Goal: Task Accomplishment & Management: Use online tool/utility

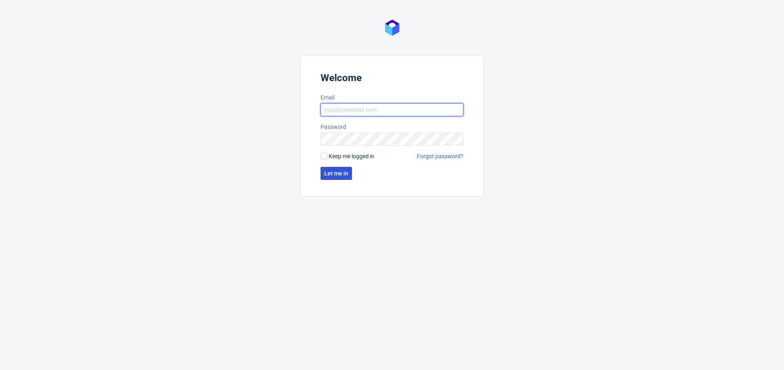
type input "[PERSON_NAME][EMAIL_ADDRESS][PERSON_NAME][DOMAIN_NAME]"
click at [335, 175] on span "Let me in" at bounding box center [336, 174] width 24 height 6
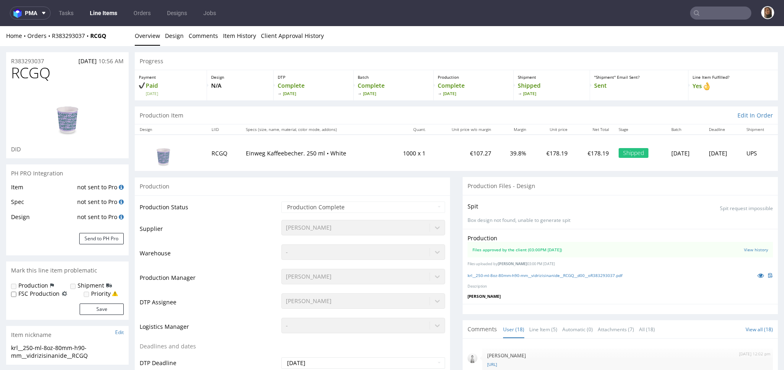
scroll to position [368, 0]
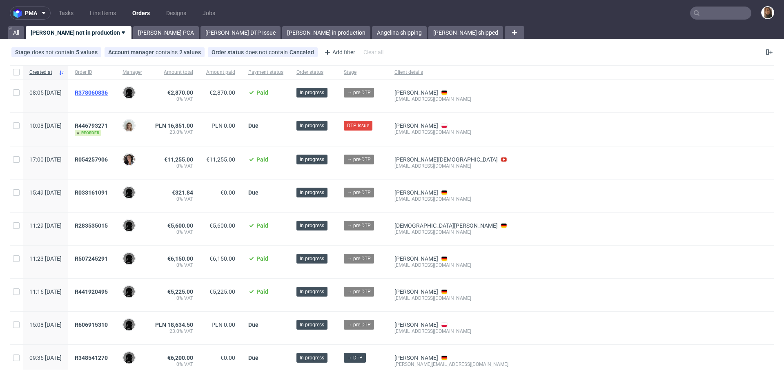
click at [108, 91] on span "R378060836" at bounding box center [91, 92] width 33 height 7
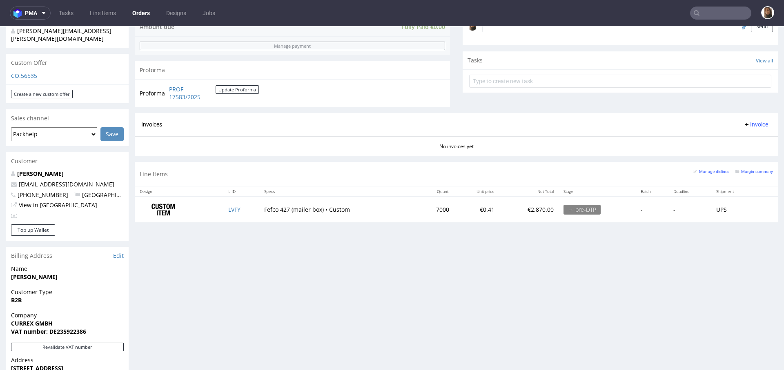
scroll to position [238, 0]
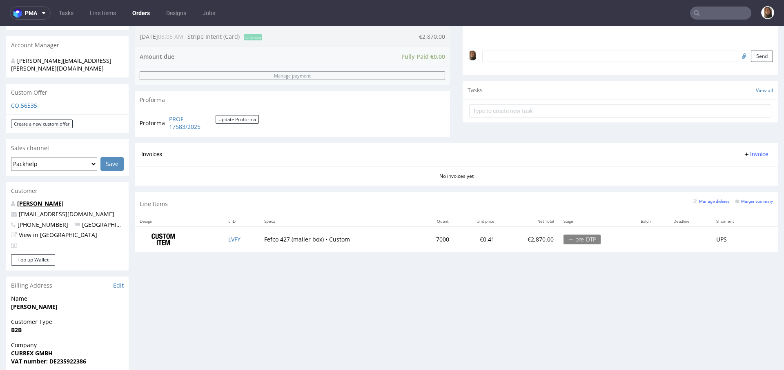
click at [36, 200] on link "Nina Augsten" at bounding box center [40, 204] width 47 height 8
click at [710, 12] on input "text" at bounding box center [720, 13] width 61 height 13
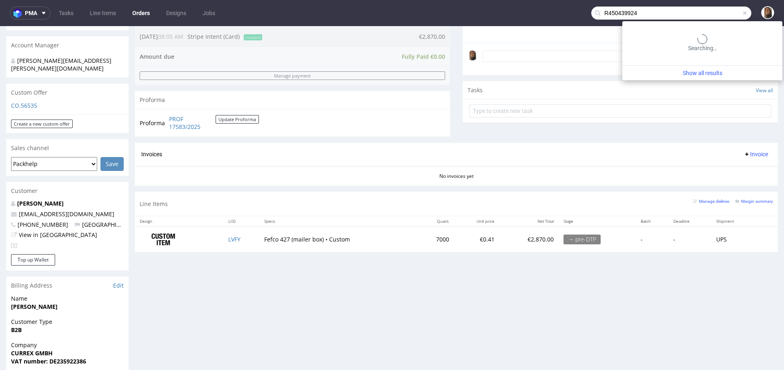
type input "R450439924"
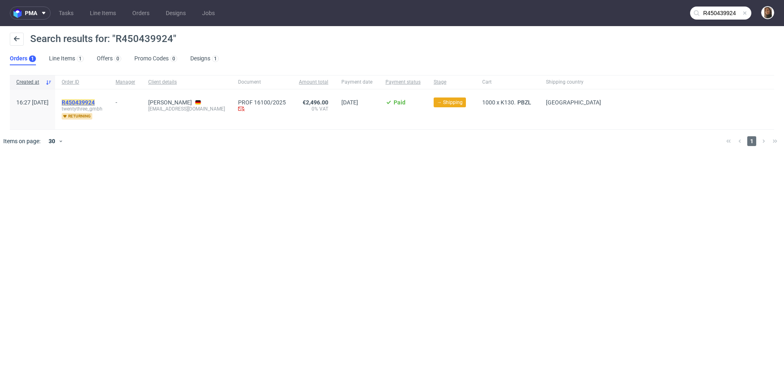
click at [95, 99] on mark "R450439924" at bounding box center [78, 102] width 33 height 7
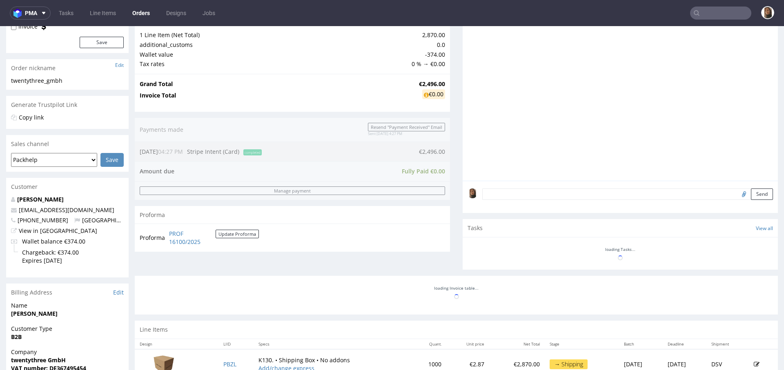
scroll to position [210, 0]
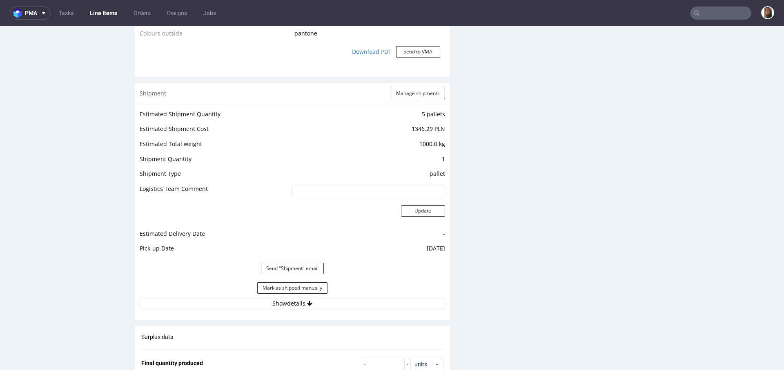
scroll to position [905, 0]
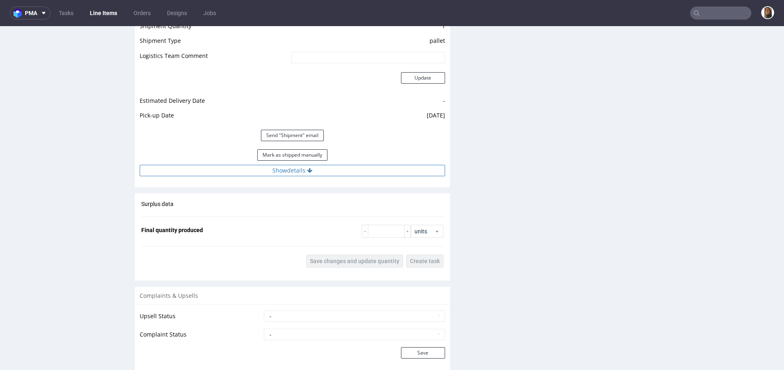
click at [285, 173] on button "Show details" at bounding box center [292, 170] width 305 height 11
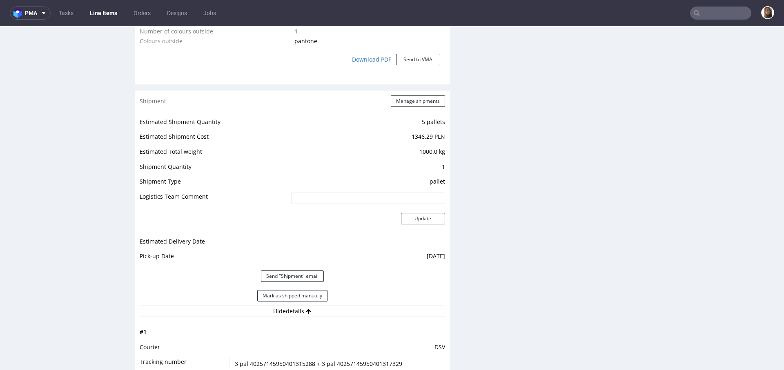
scroll to position [910, 0]
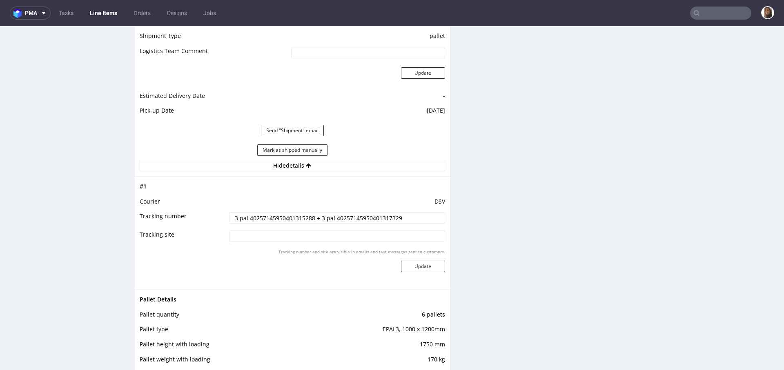
drag, startPoint x: 311, startPoint y: 216, endPoint x: 207, endPoint y: 215, distance: 104.1
click at [207, 215] on tr "Tracking number 3 pal 40257145950401315288 + 3 pal 40257145950401317329" at bounding box center [292, 220] width 305 height 18
drag, startPoint x: 331, startPoint y: 218, endPoint x: 409, endPoint y: 218, distance: 77.5
click at [409, 218] on input "3 pal 40257145950401315288 + 3 pal 40257145950401317329" at bounding box center [337, 217] width 216 height 11
click at [725, 16] on input "text" at bounding box center [720, 13] width 61 height 13
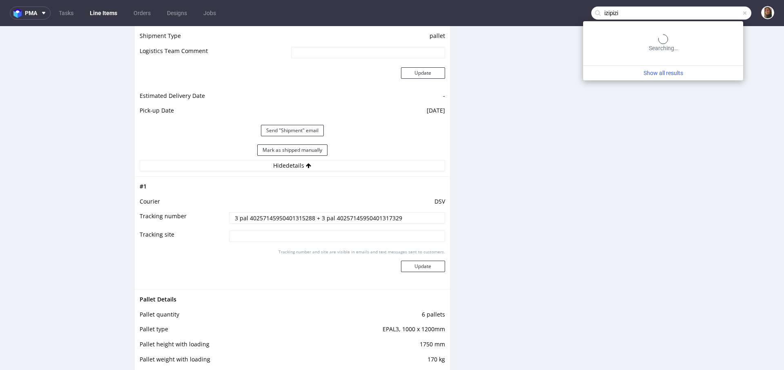
type input "izipizi"
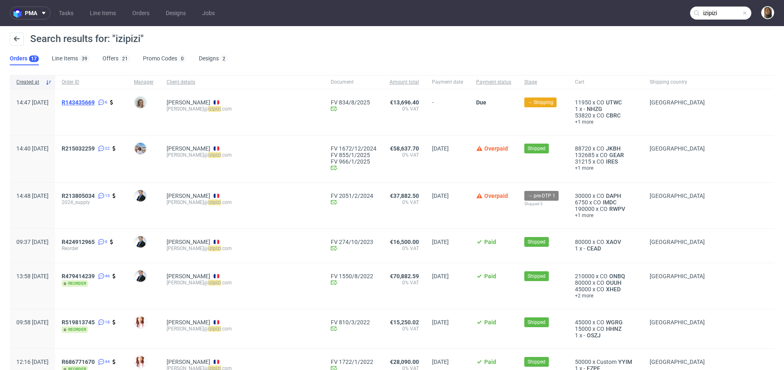
click at [95, 104] on span "R143435669" at bounding box center [78, 102] width 33 height 7
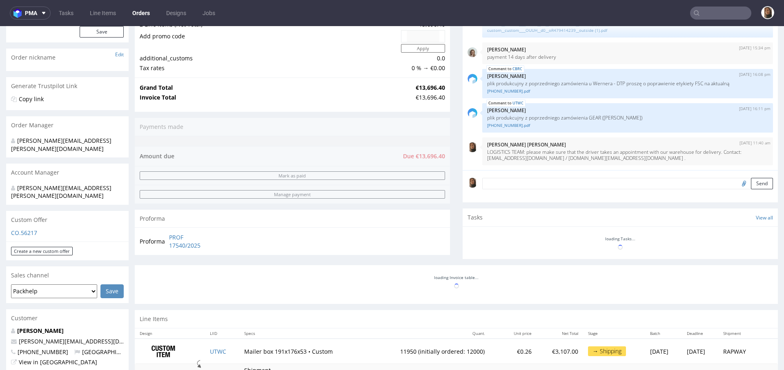
scroll to position [229, 0]
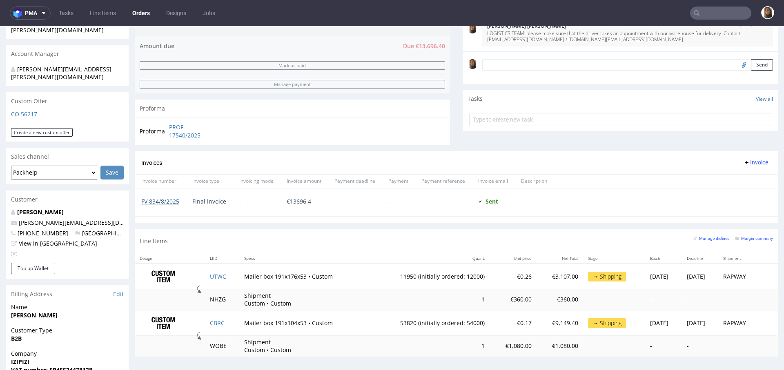
click at [158, 200] on link "FV 834/8/2025" at bounding box center [160, 202] width 38 height 8
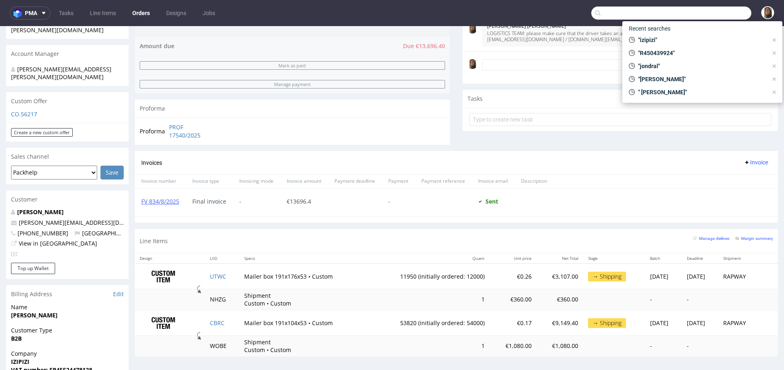
click at [711, 15] on input "text" at bounding box center [671, 13] width 160 height 13
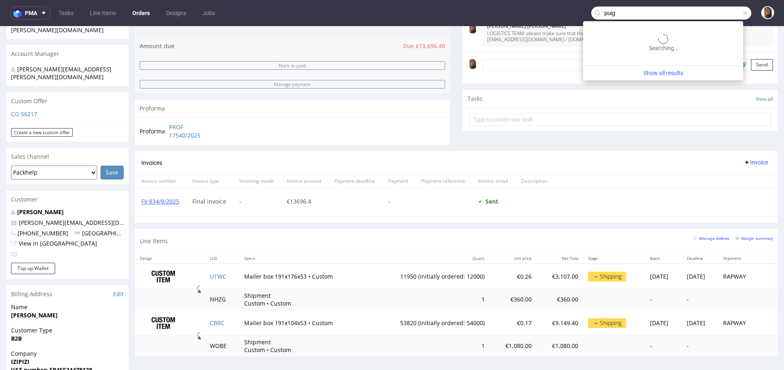
type input "puig"
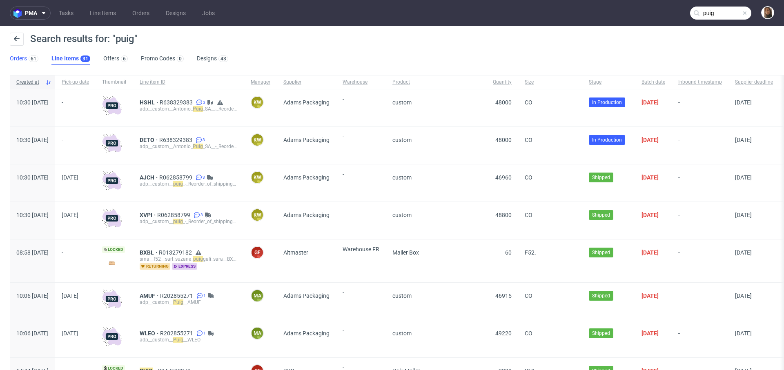
click at [14, 61] on link "Orders 61" at bounding box center [24, 58] width 29 height 13
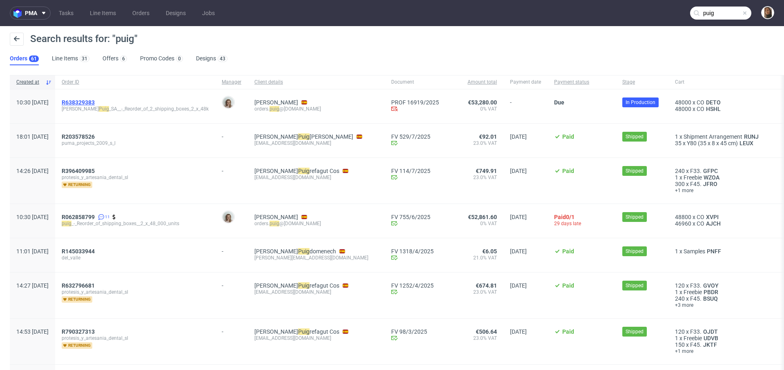
click at [95, 104] on span "R638329383" at bounding box center [78, 102] width 33 height 7
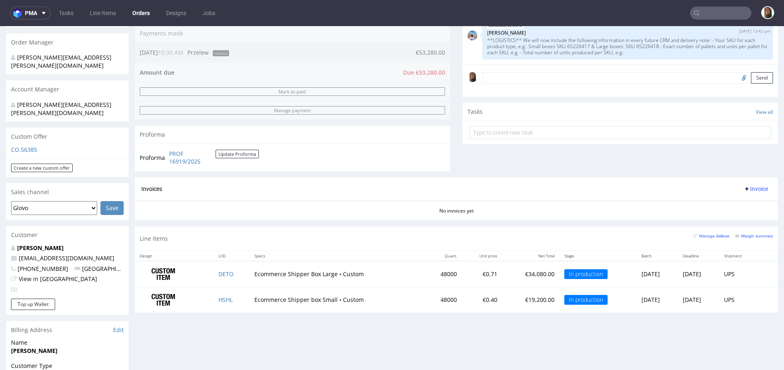
scroll to position [218, 0]
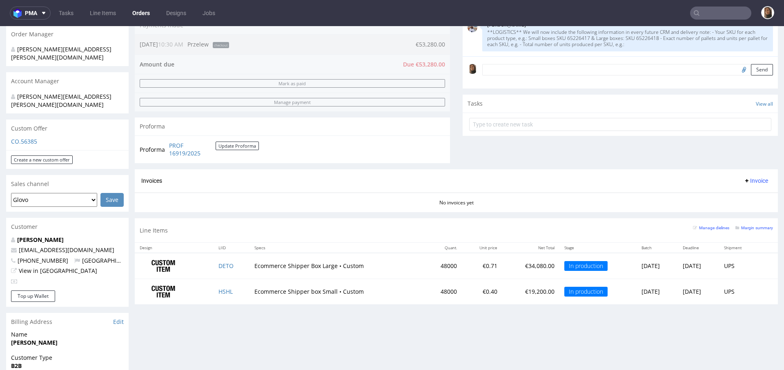
click at [701, 13] on input "text" at bounding box center [720, 13] width 61 height 13
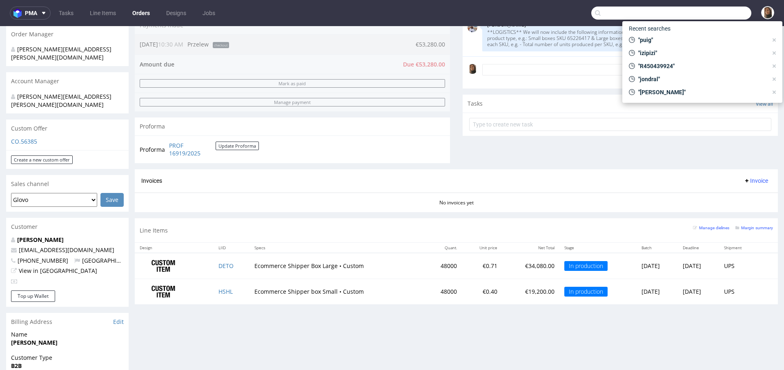
paste input "daniel.boecker@supermillionhair.de"
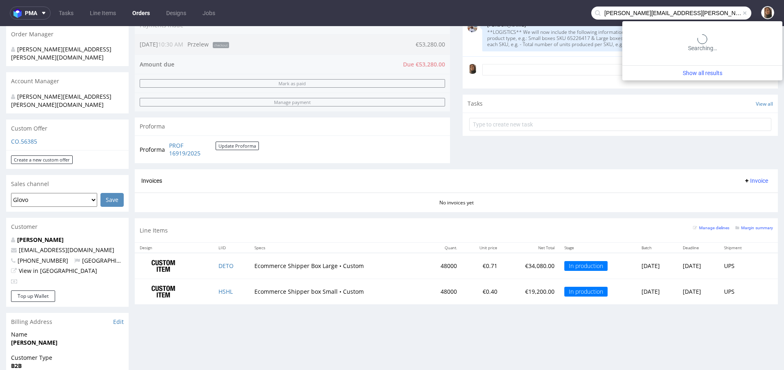
type input "daniel.boecker@supermillionhair.de"
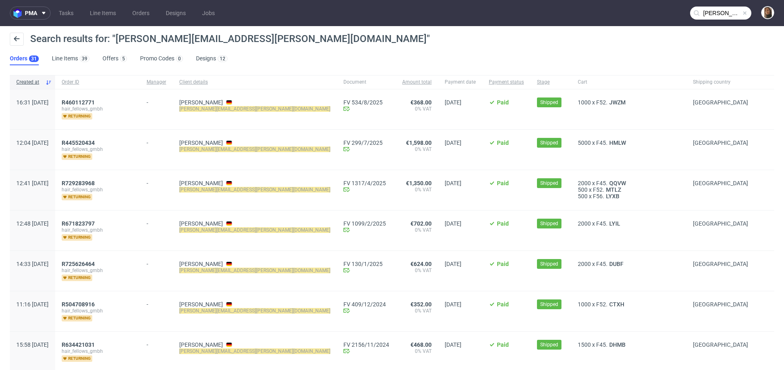
click at [706, 9] on input "daniel.boecker@supermillionhair.de" at bounding box center [720, 13] width 61 height 13
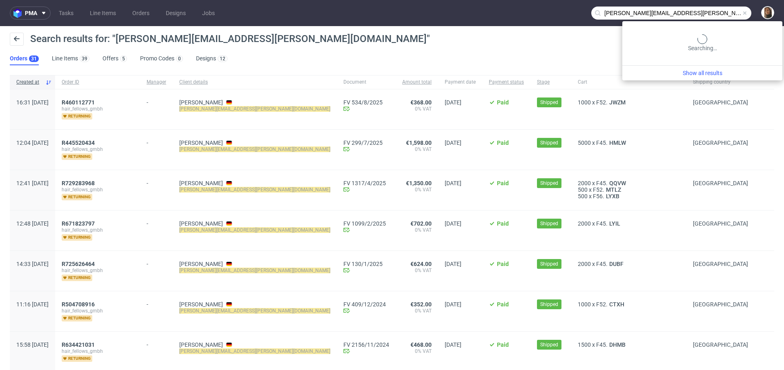
click at [706, 9] on input "daniel.boecker@supermillionhair.de" at bounding box center [671, 13] width 160 height 13
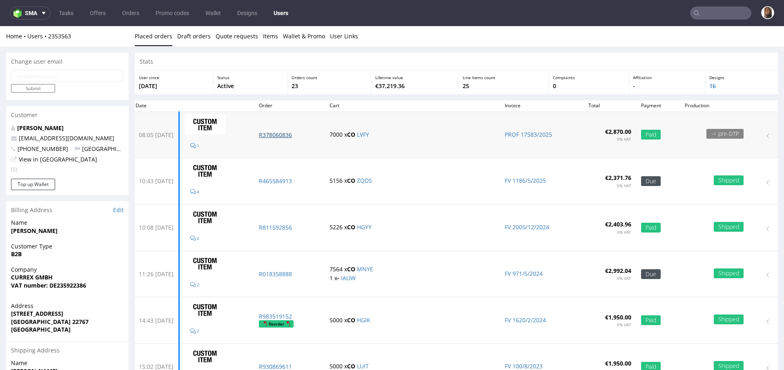
click at [291, 136] on p "R378060836" at bounding box center [289, 135] width 61 height 8
click at [291, 179] on p "R465584913" at bounding box center [289, 181] width 61 height 8
click at [292, 226] on p "R811592856" at bounding box center [289, 228] width 61 height 8
click at [298, 271] on p "R018358888" at bounding box center [289, 274] width 61 height 8
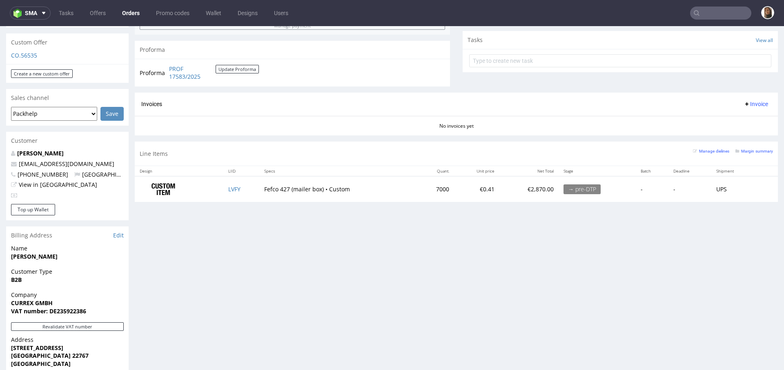
scroll to position [414, 0]
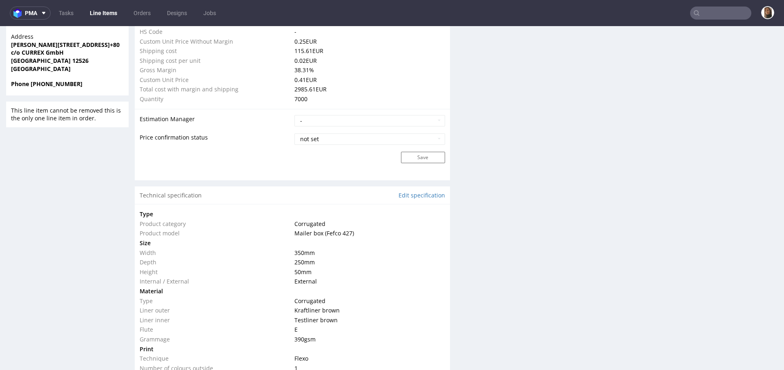
scroll to position [675, 0]
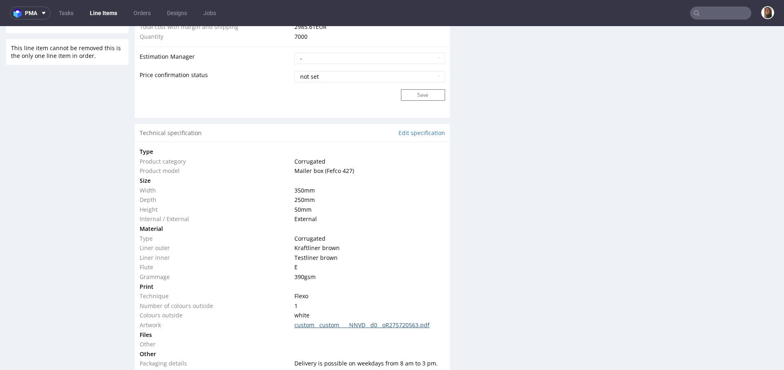
click at [362, 322] on link "custom__custom____NNVD__d0__oR275720563.pdf" at bounding box center [361, 325] width 135 height 8
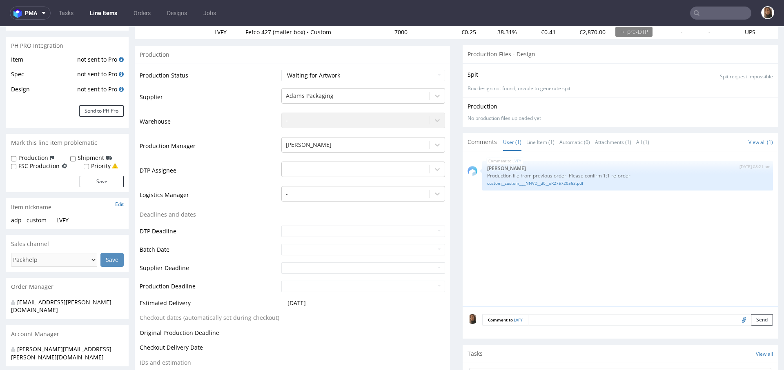
scroll to position [0, 0]
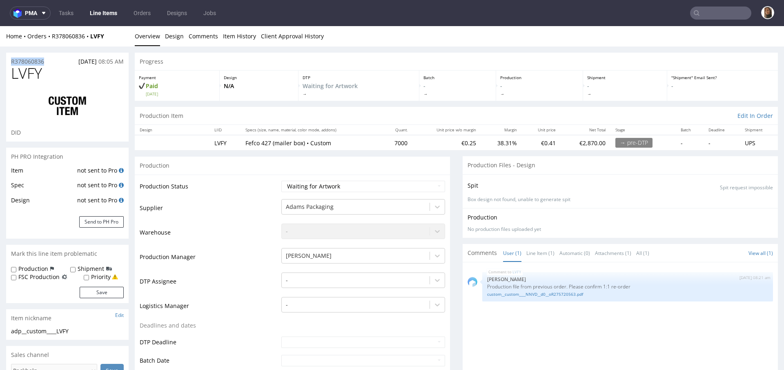
drag, startPoint x: 55, startPoint y: 62, endPoint x: 7, endPoint y: 62, distance: 48.2
click at [7, 62] on div "R378060836 20.08.2025 08:05 AM" at bounding box center [67, 59] width 122 height 13
copy p "R378060836"
click at [707, 13] on input "text" at bounding box center [720, 13] width 61 height 13
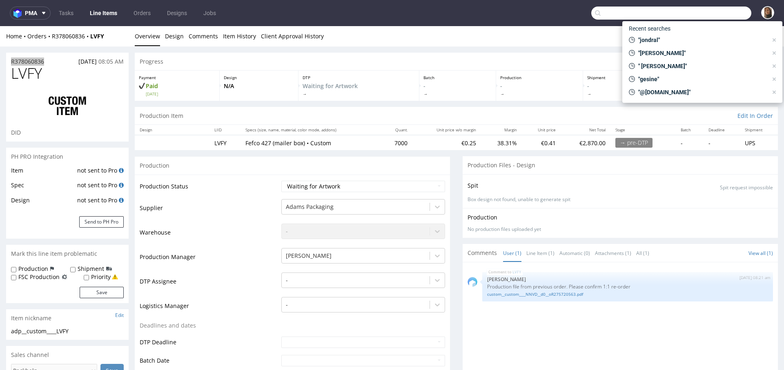
paste input "polyluma.com"
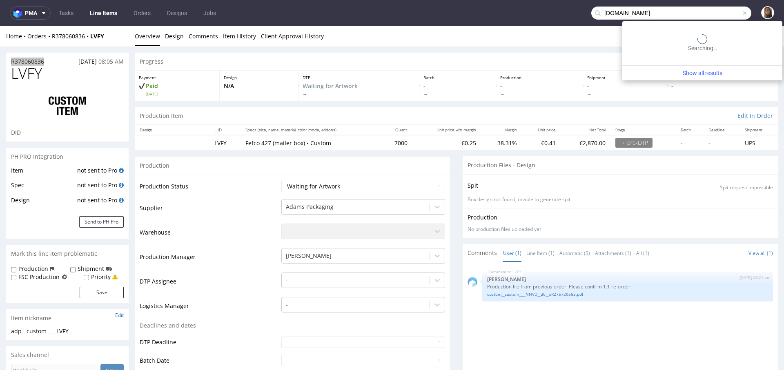
type input "polyluma.com"
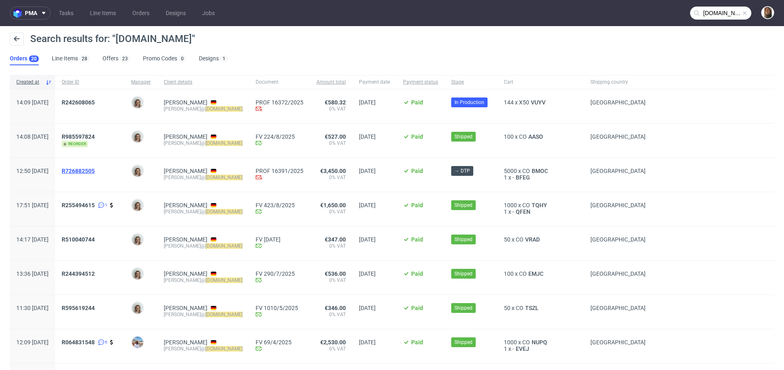
click at [95, 169] on span "R726882505" at bounding box center [78, 171] width 33 height 7
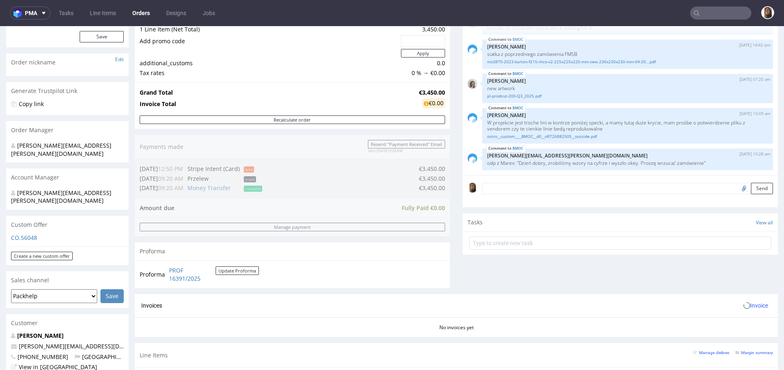
scroll to position [211, 0]
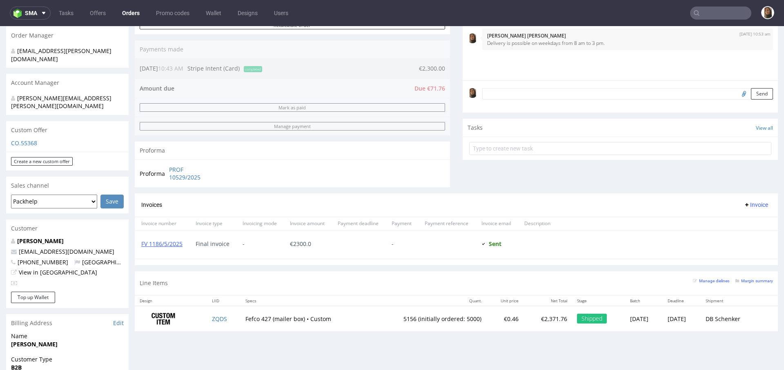
scroll to position [264, 0]
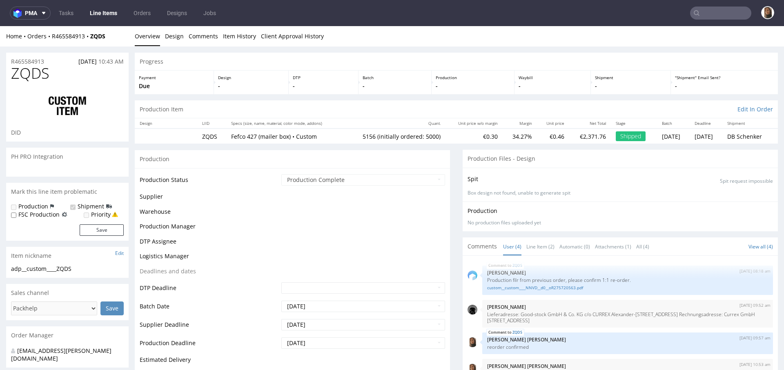
select select "in_progress"
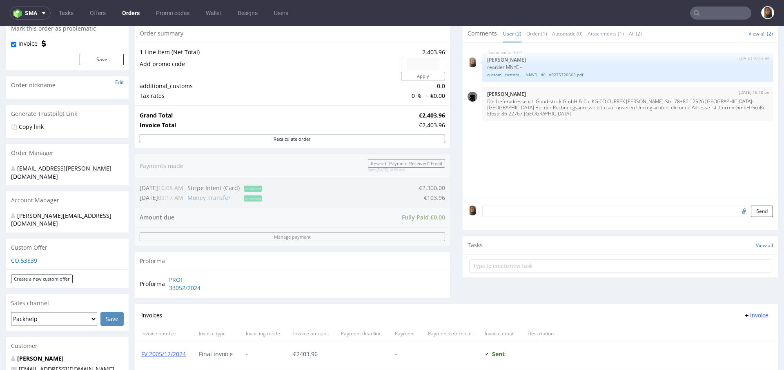
scroll to position [414, 0]
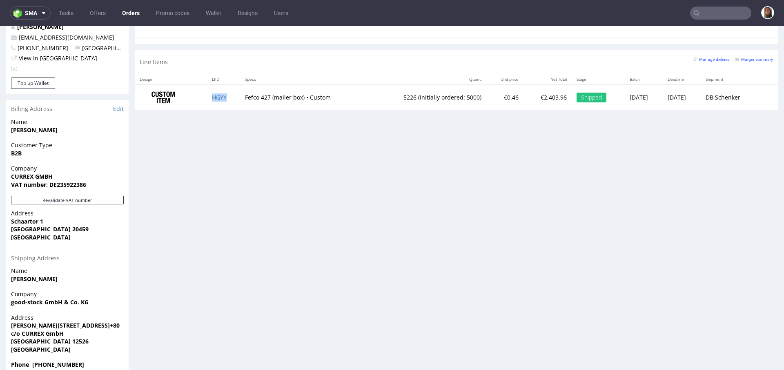
click at [213, 100] on td "HGYY" at bounding box center [223, 97] width 33 height 26
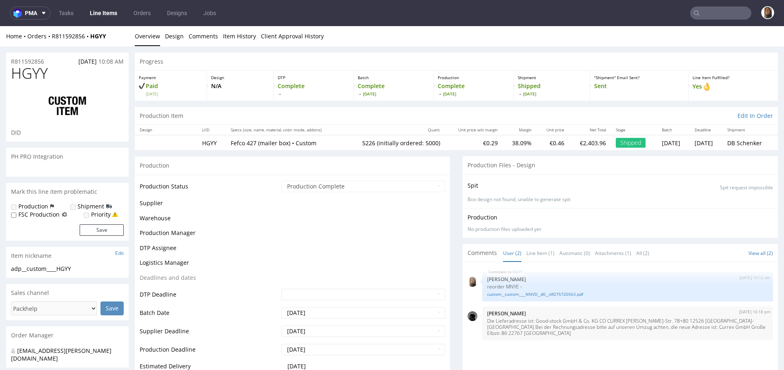
select select "in_progress"
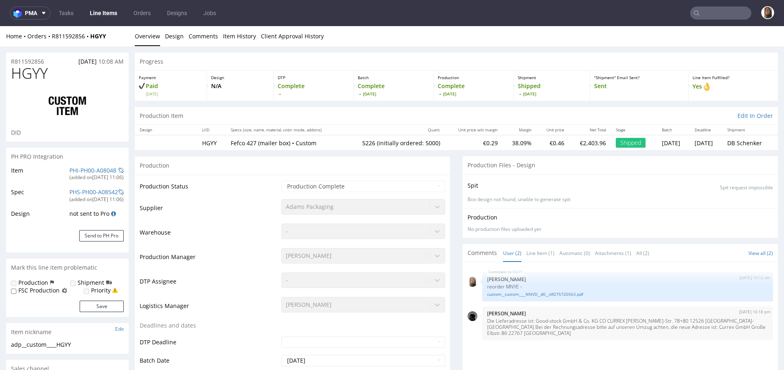
type input "5226"
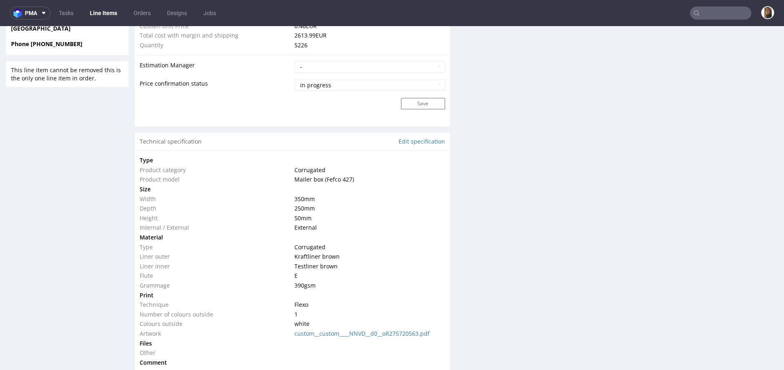
scroll to position [715, 0]
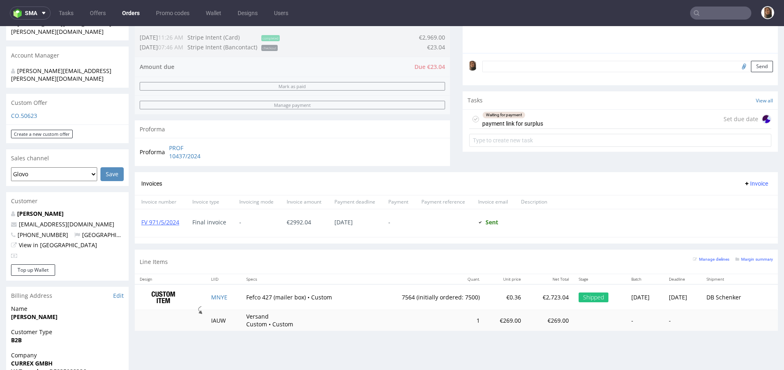
scroll to position [241, 0]
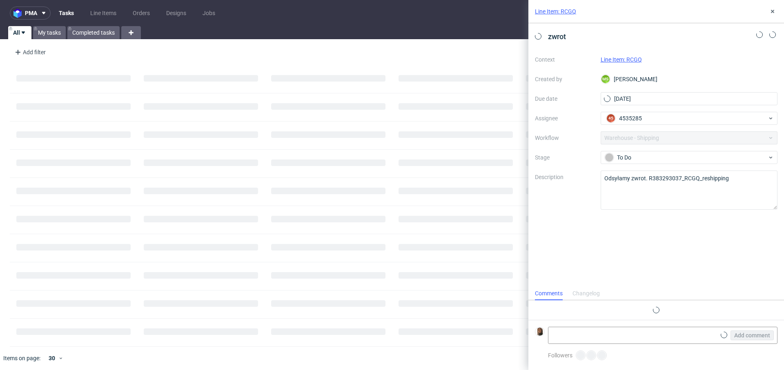
scroll to position [7, 0]
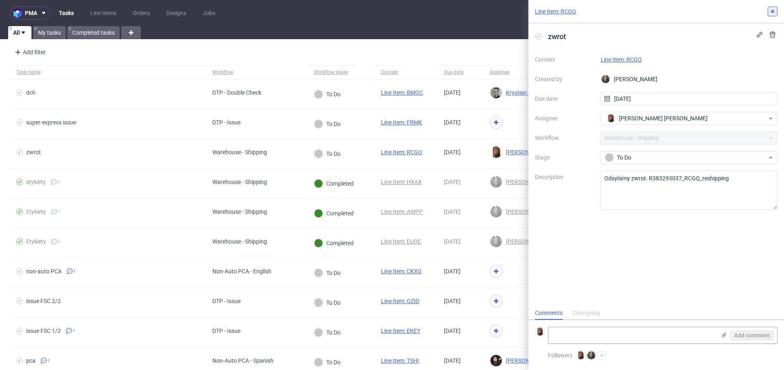
click at [774, 9] on icon at bounding box center [772, 11] width 7 height 7
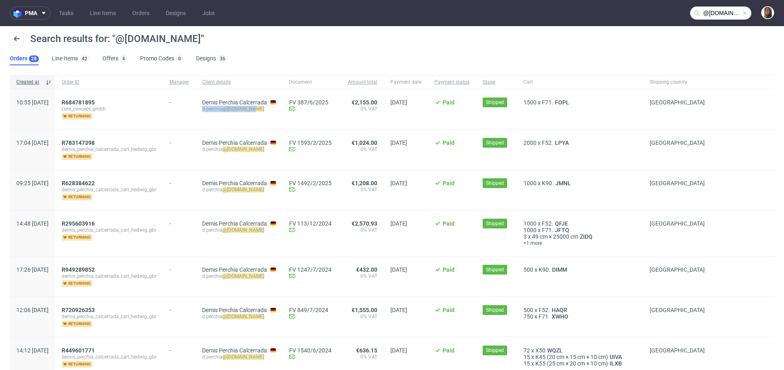
drag, startPoint x: 223, startPoint y: 108, endPoint x: 281, endPoint y: 108, distance: 57.5
click at [281, 108] on div "Demis Perchia Calcerrada d.perchia @[DOMAIN_NAME]" at bounding box center [238, 109] width 87 height 40
copy div "d.perchia @[DOMAIN_NAME]"
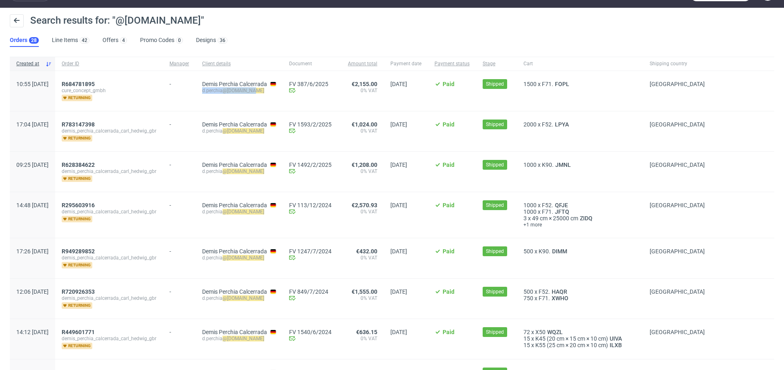
scroll to position [18, 0]
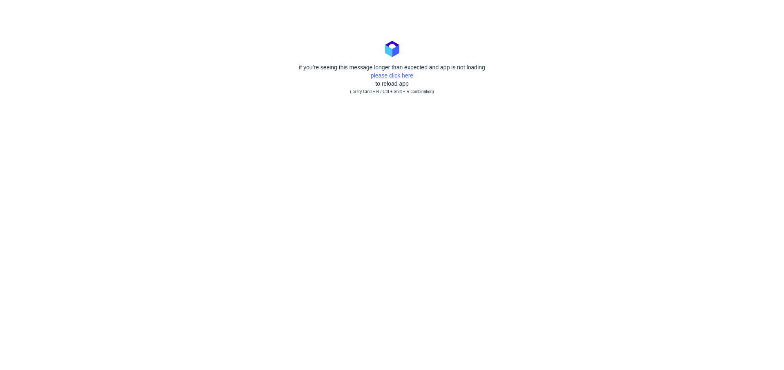
click at [392, 78] on link "please click here" at bounding box center [392, 75] width 42 height 7
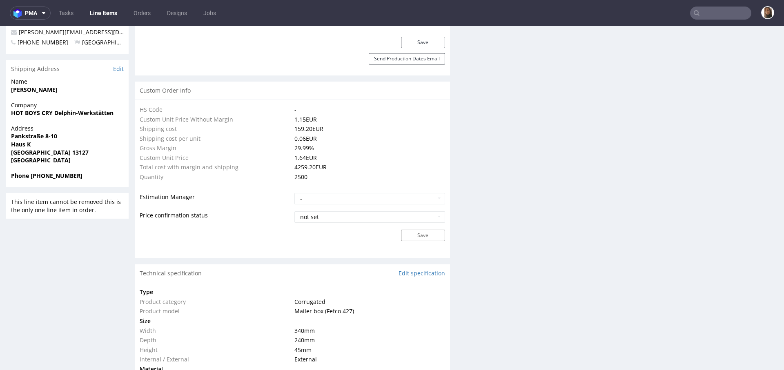
scroll to position [533, 0]
click at [706, 13] on input "text" at bounding box center [720, 13] width 61 height 13
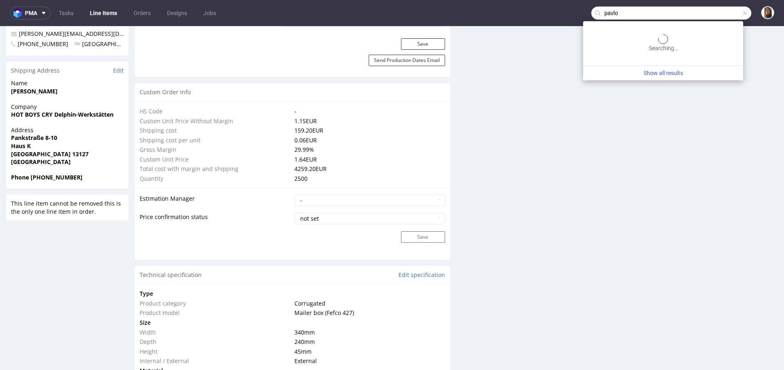
type input "pavlo"
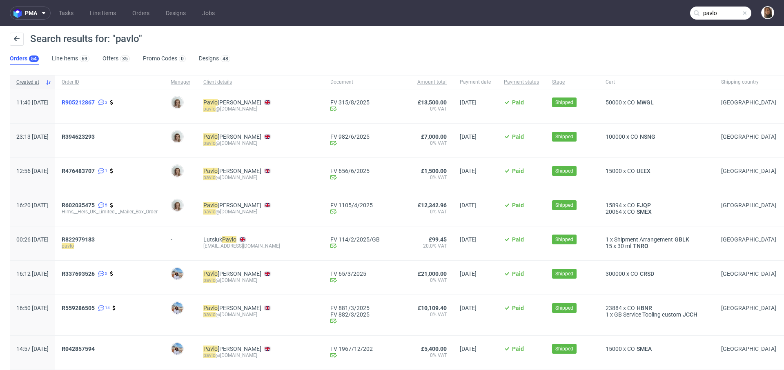
click at [95, 100] on span "R905212867" at bounding box center [78, 102] width 33 height 7
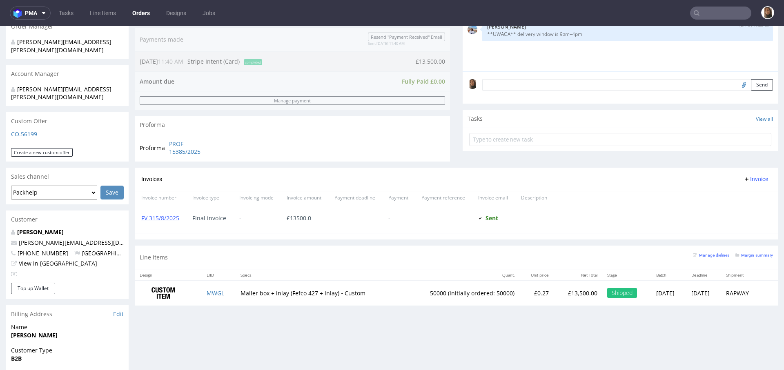
scroll to position [222, 0]
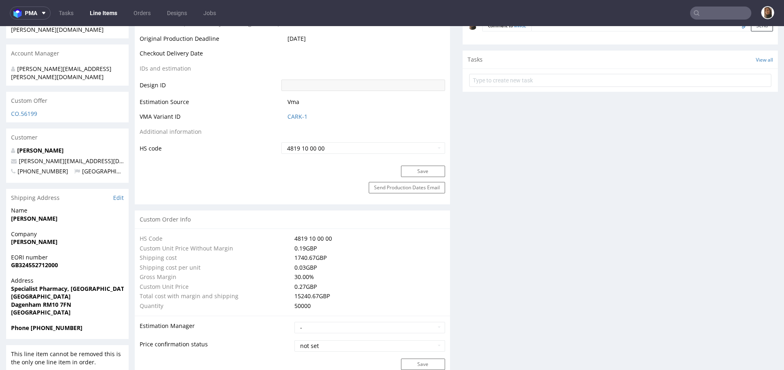
scroll to position [296, 0]
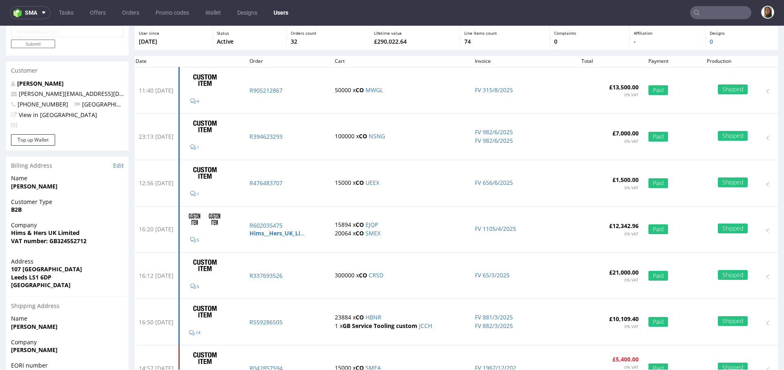
scroll to position [42, 0]
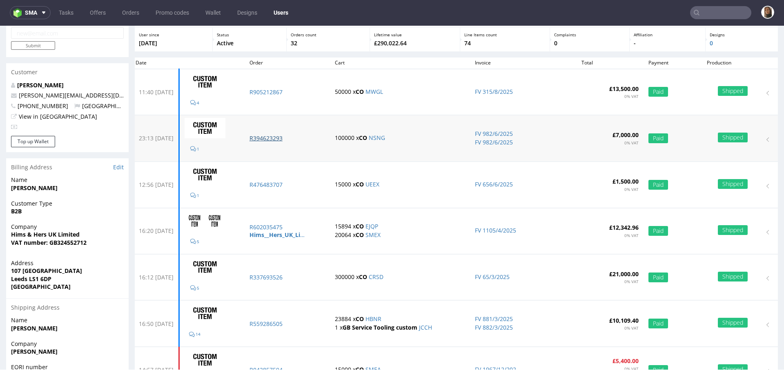
click at [287, 140] on p "R394623293" at bounding box center [287, 138] width 76 height 8
click at [719, 11] on input "text" at bounding box center [720, 12] width 61 height 13
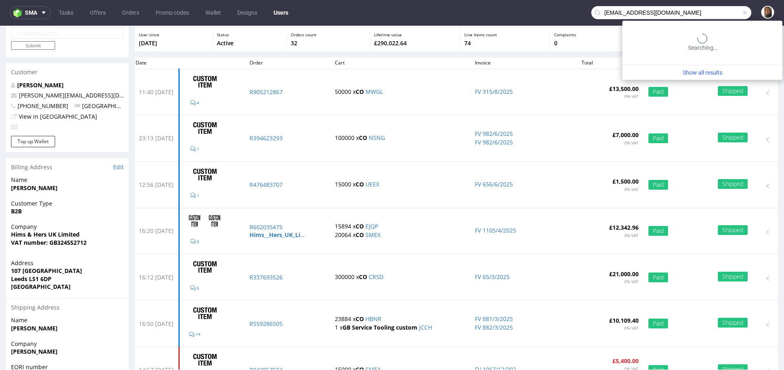
type input "ag@bootsschule1.de"
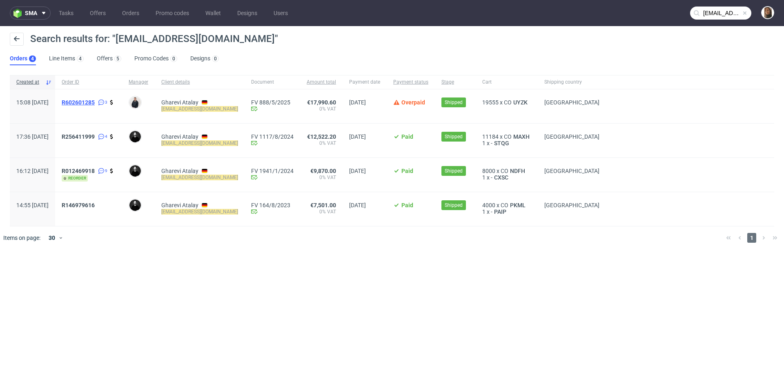
click at [95, 104] on span "R602601285" at bounding box center [78, 102] width 33 height 7
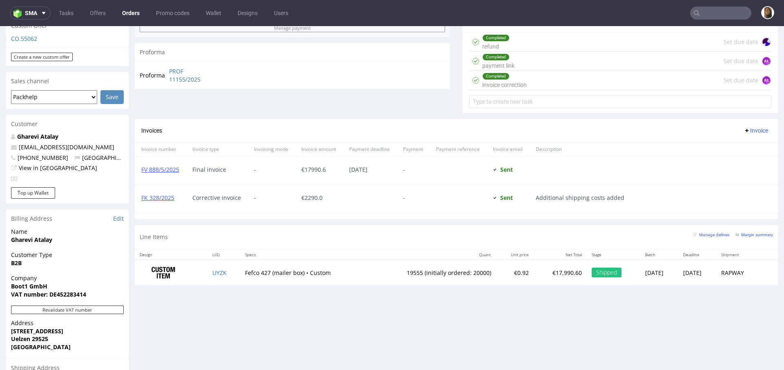
scroll to position [302, 0]
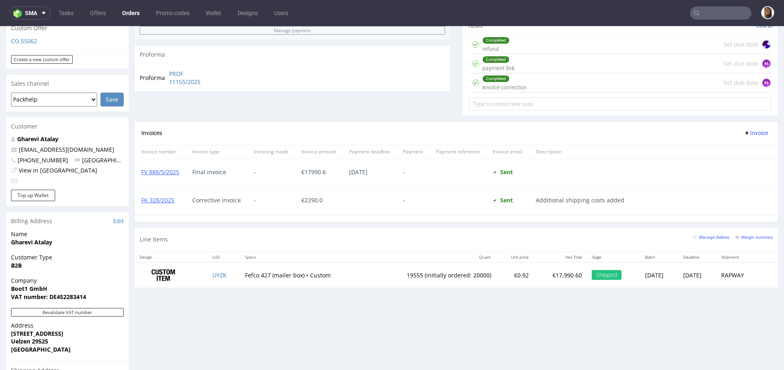
click at [706, 14] on input "text" at bounding box center [720, 13] width 61 height 13
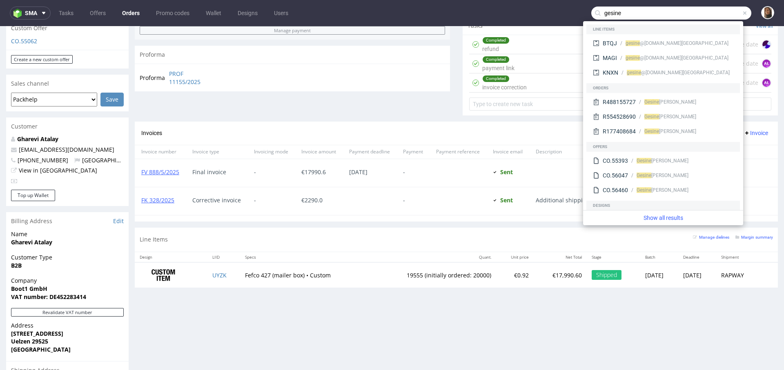
type input "gesine"
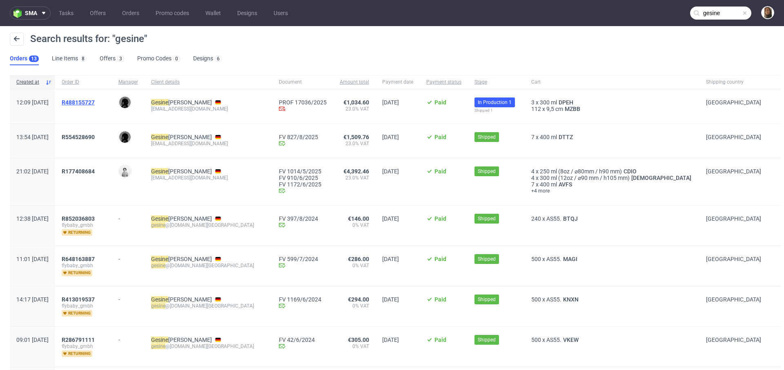
click at [95, 101] on span "R488155727" at bounding box center [78, 102] width 33 height 7
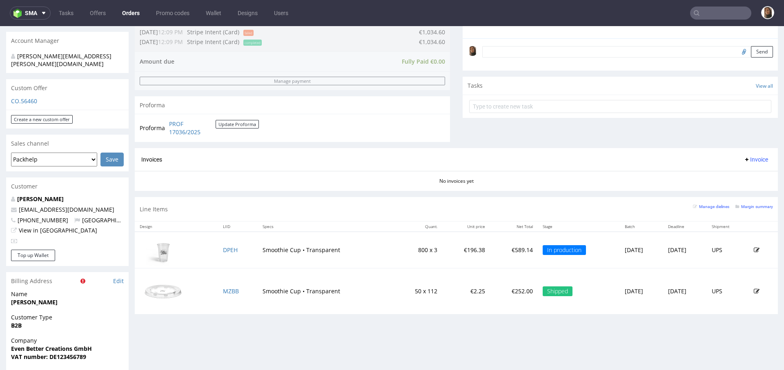
scroll to position [333, 0]
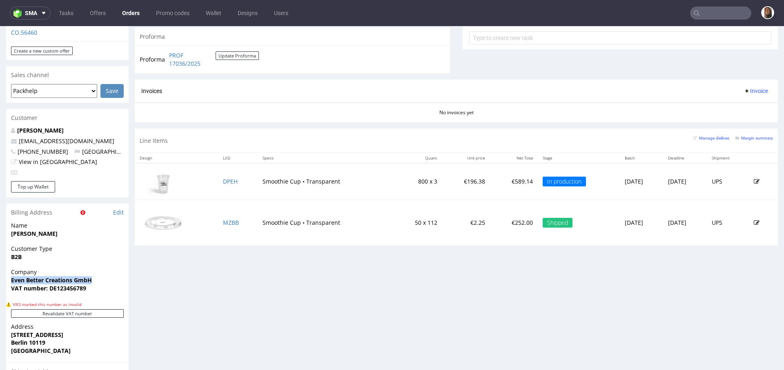
drag, startPoint x: 9, startPoint y: 262, endPoint x: 104, endPoint y: 262, distance: 95.5
click at [104, 268] on div "Company Even Better Creations GmbH VAT number: DE123456789" at bounding box center [67, 283] width 122 height 31
copy strong "Even Better Creations GmbH"
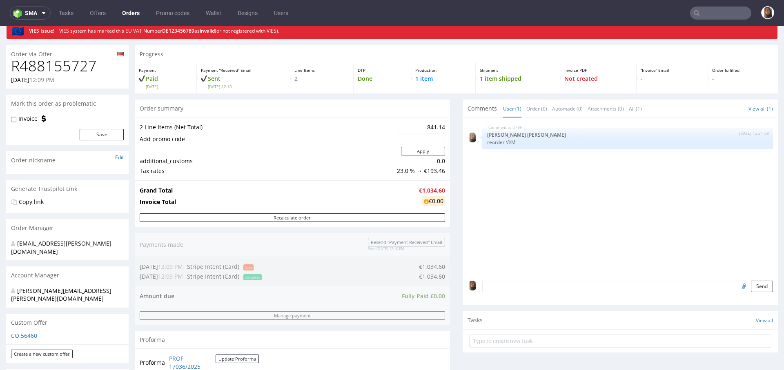
scroll to position [0, 0]
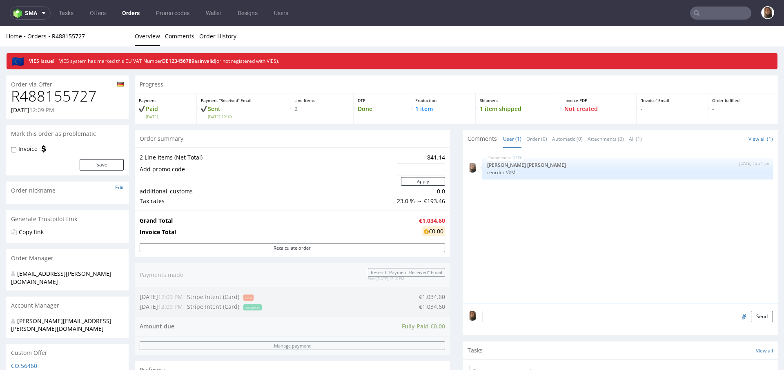
click at [69, 95] on h1 "R488155727" at bounding box center [67, 96] width 113 height 16
copy h1 "R488155727"
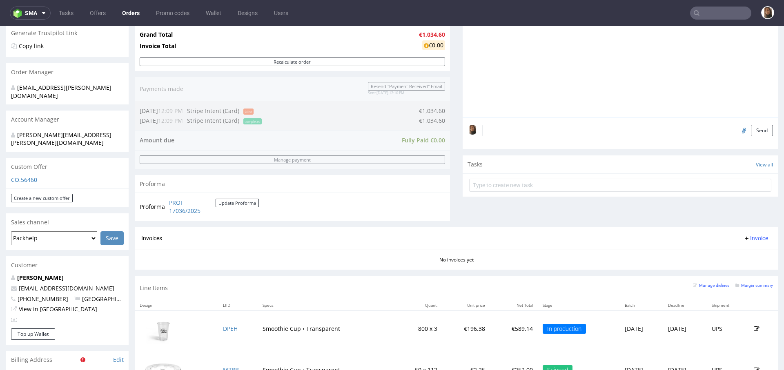
scroll to position [201, 0]
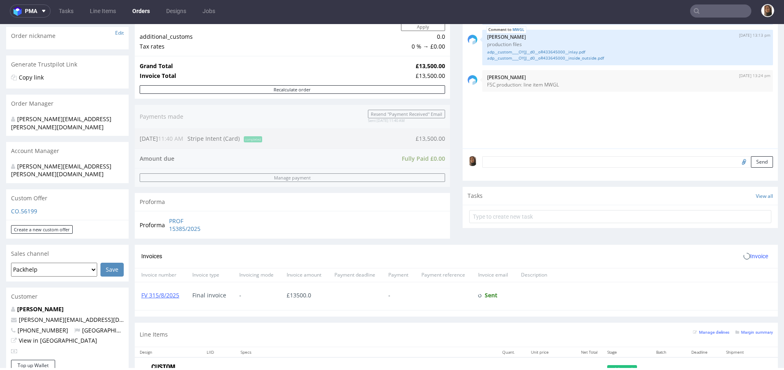
scroll to position [175, 0]
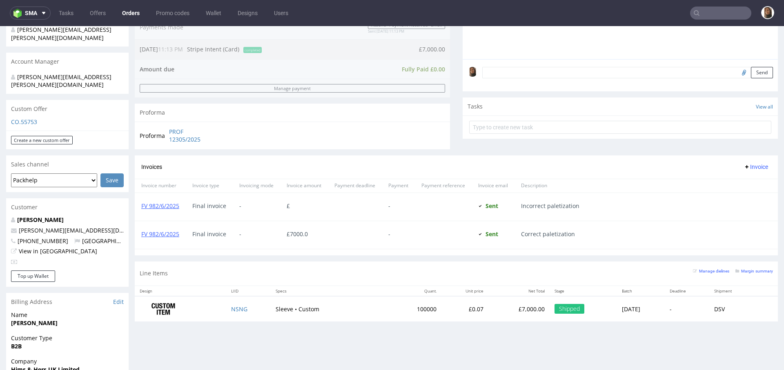
scroll to position [290, 0]
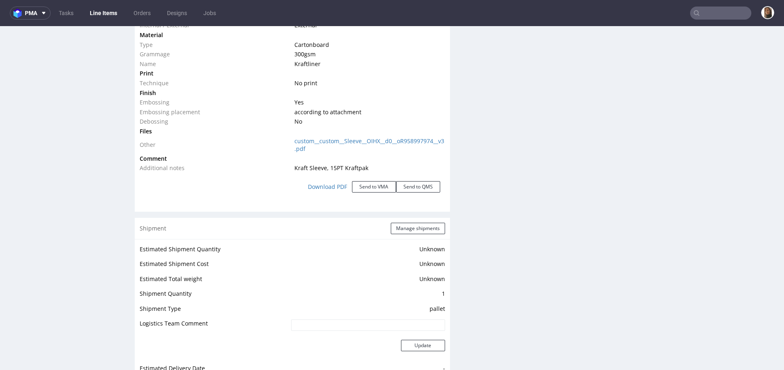
scroll to position [900, 0]
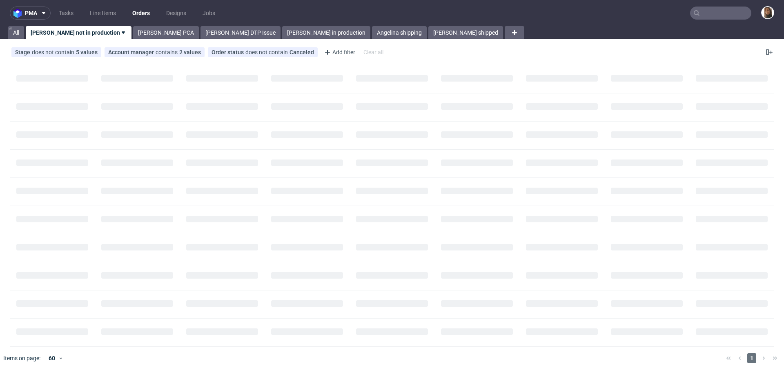
click at [718, 11] on input "text" at bounding box center [720, 13] width 61 height 13
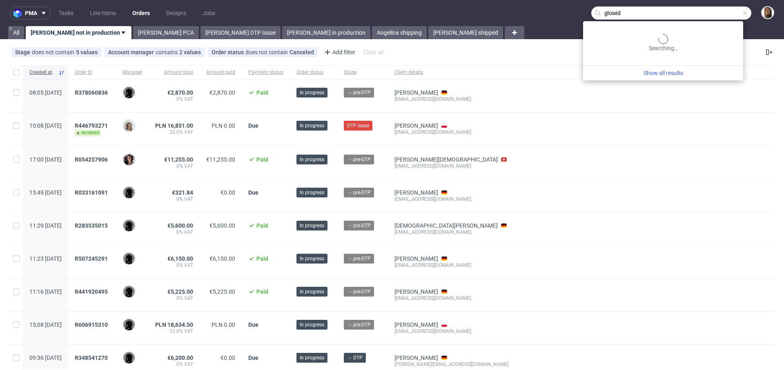
type input "glowid"
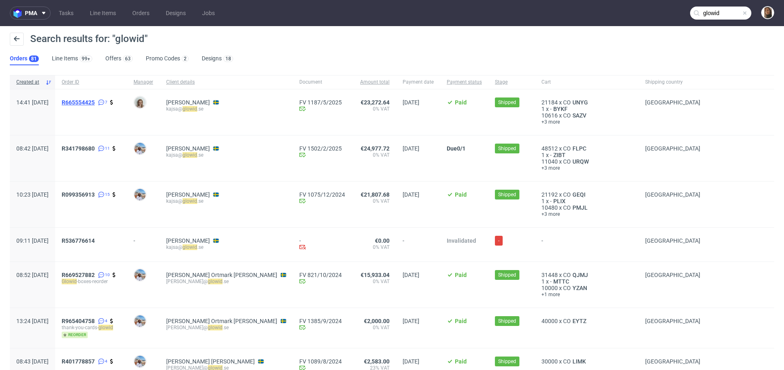
click at [95, 102] on span "R665554425" at bounding box center [78, 102] width 33 height 7
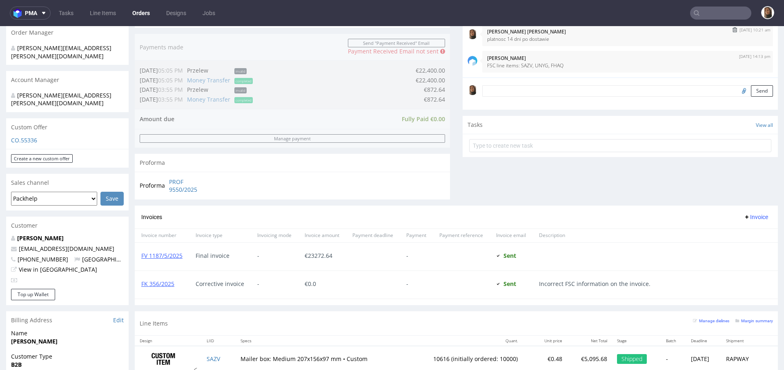
scroll to position [204, 0]
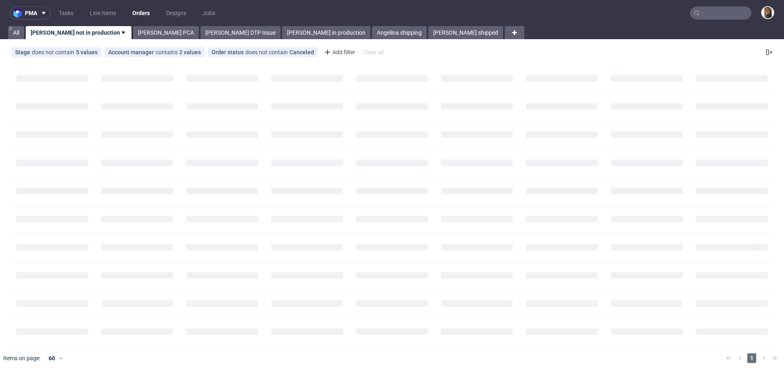
click at [705, 13] on input "text" at bounding box center [720, 13] width 61 height 13
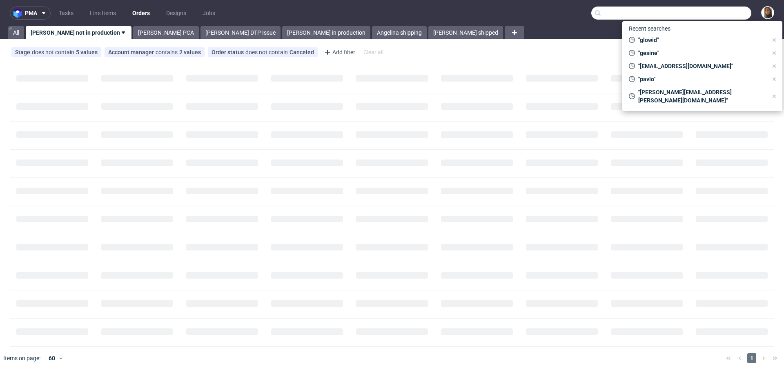
paste input "jason@theswallowco.com"
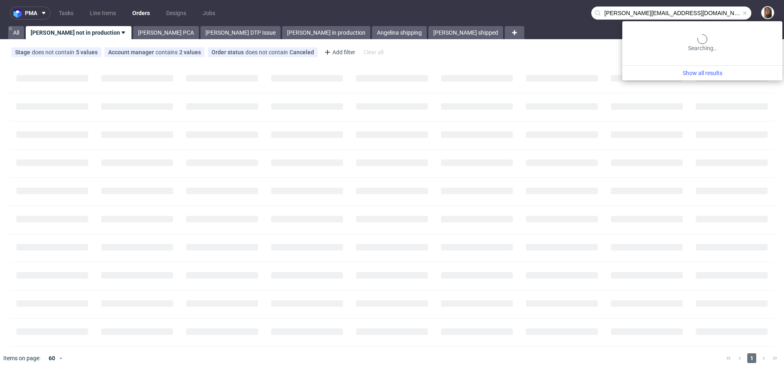
type input "jason@theswallowco.com"
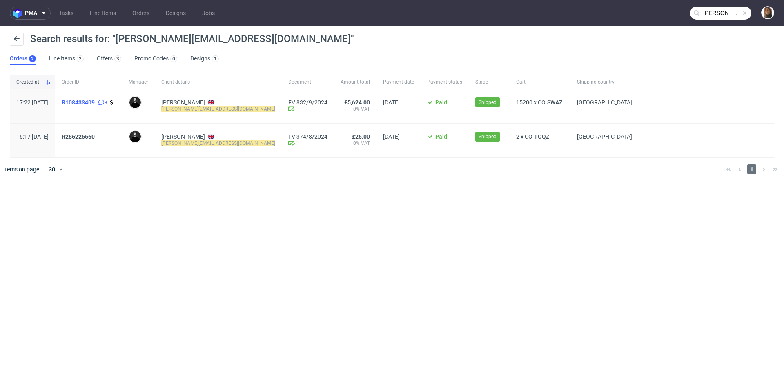
click at [92, 104] on span "R108433409" at bounding box center [78, 102] width 33 height 7
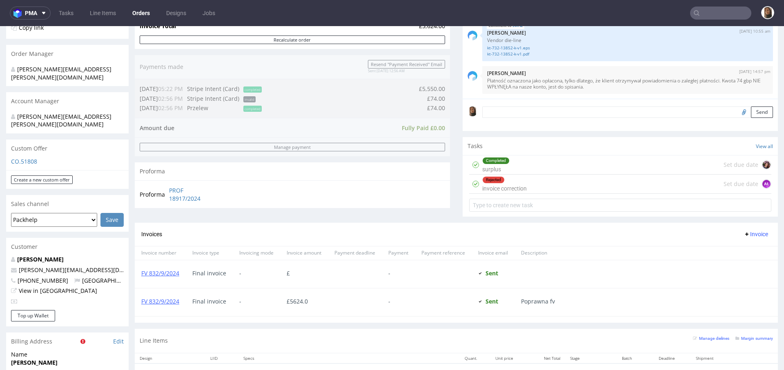
scroll to position [252, 0]
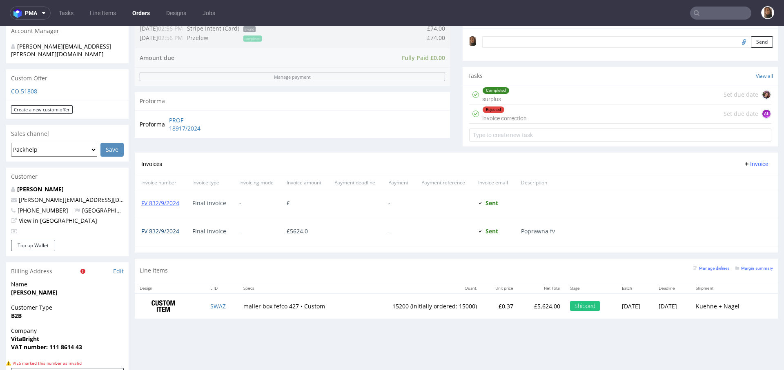
click at [167, 231] on link "FV 832/9/2024" at bounding box center [160, 231] width 38 height 8
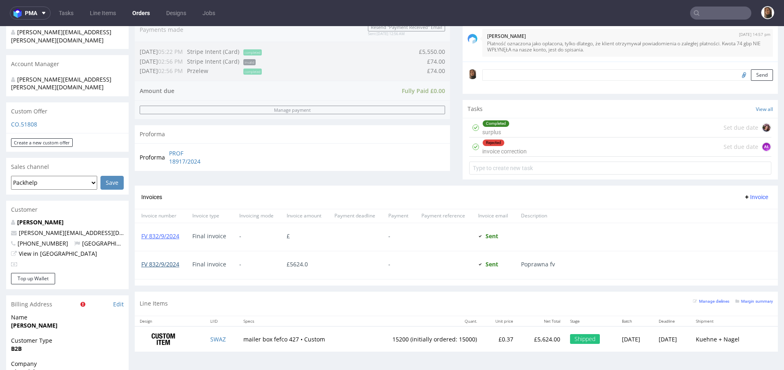
scroll to position [222, 0]
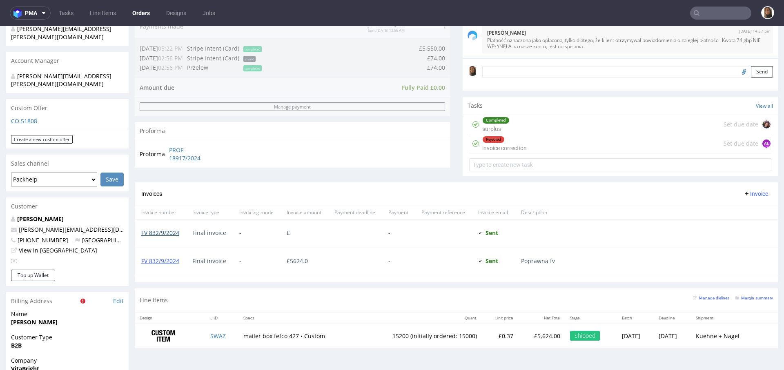
click at [159, 233] on link "FV 832/9/2024" at bounding box center [160, 233] width 38 height 8
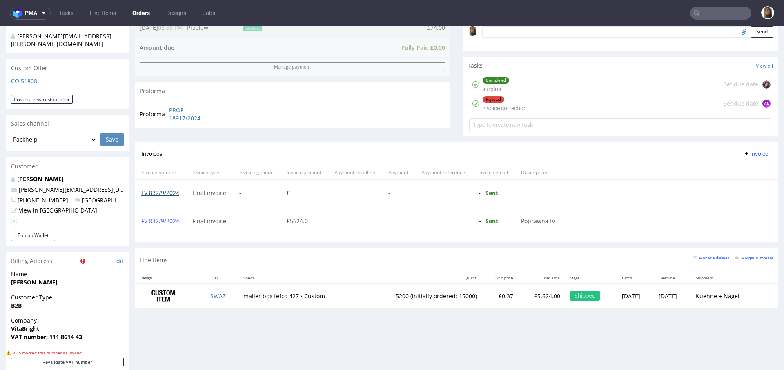
scroll to position [263, 0]
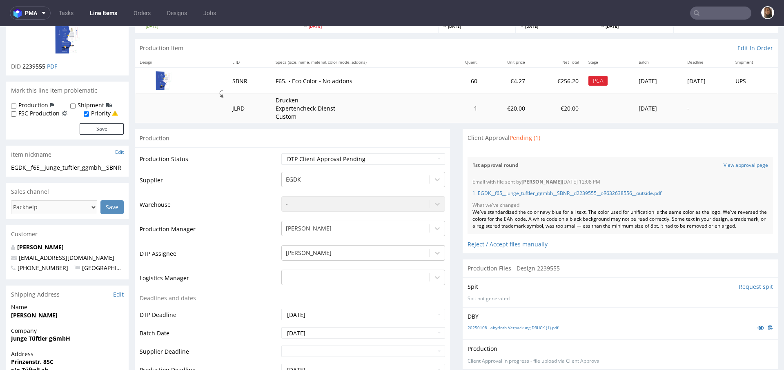
scroll to position [95, 0]
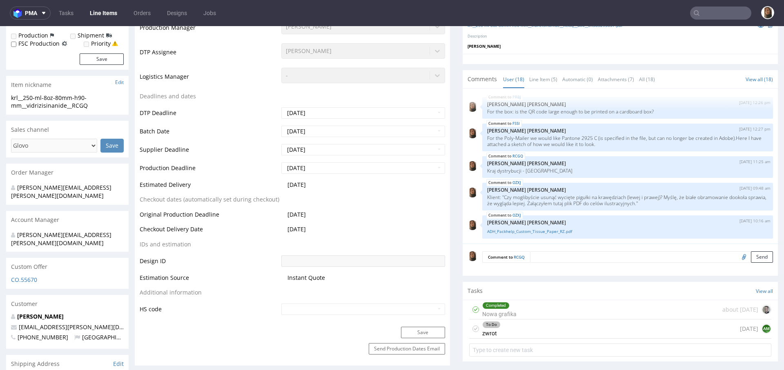
scroll to position [363, 0]
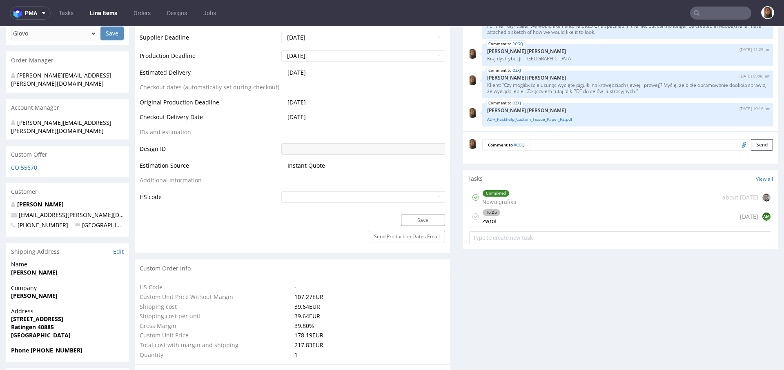
click at [528, 224] on div "To Do zwrot today AM" at bounding box center [620, 216] width 302 height 19
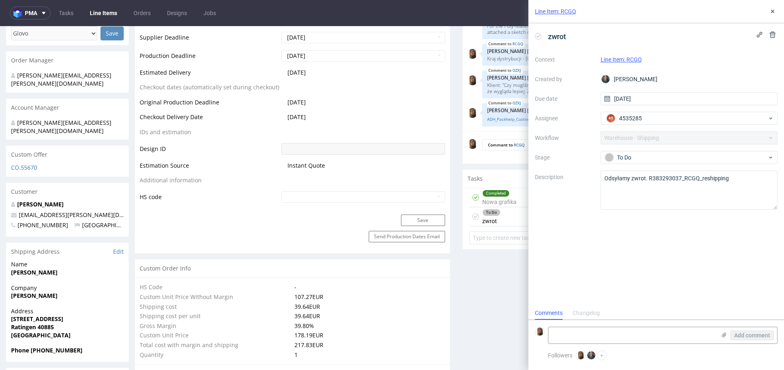
scroll to position [7, 0]
click at [769, 16] on button at bounding box center [772, 12] width 10 height 10
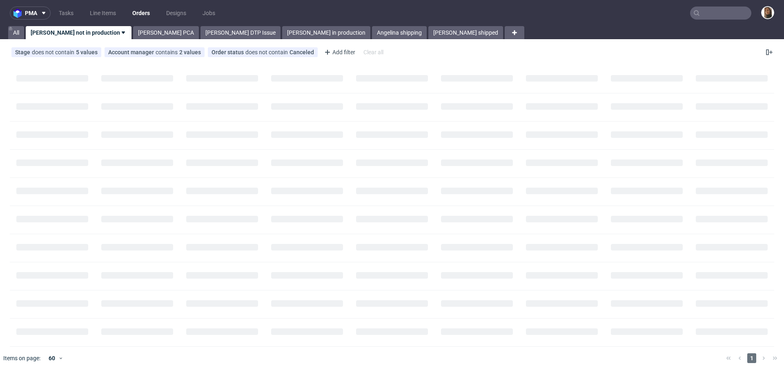
click at [716, 5] on nav "pma Tasks Line Items Orders Designs Jobs" at bounding box center [392, 13] width 784 height 26
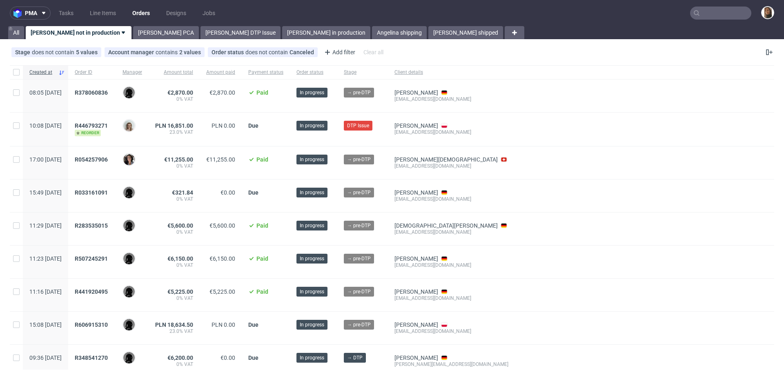
click at [719, 11] on input "text" at bounding box center [720, 13] width 61 height 13
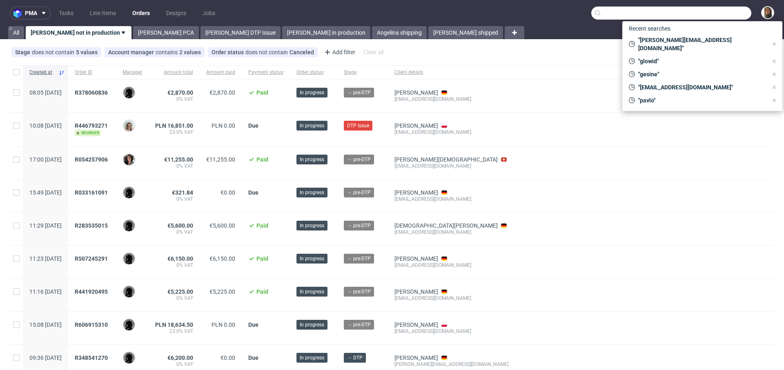
paste input "R414017148"
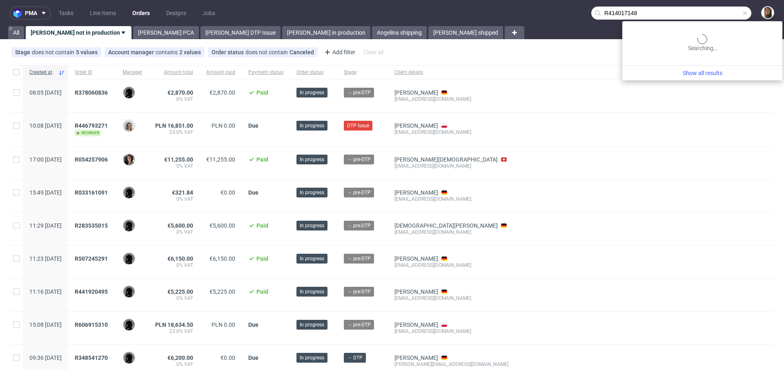
type input "R414017148"
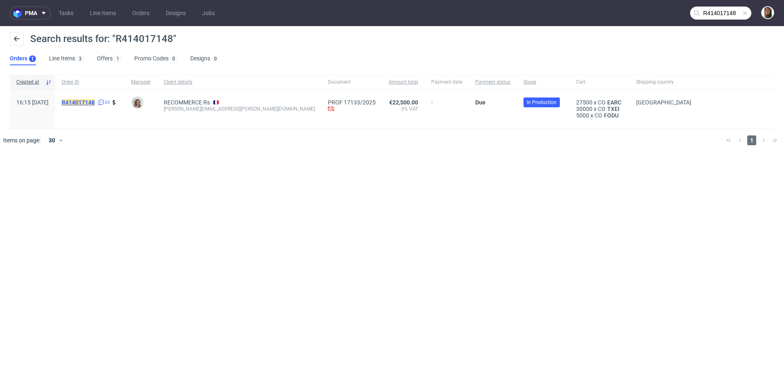
click at [95, 102] on mark "R414017148" at bounding box center [78, 102] width 33 height 7
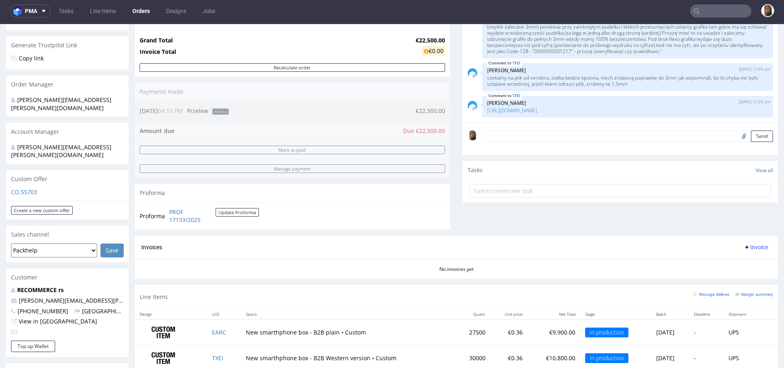
scroll to position [209, 0]
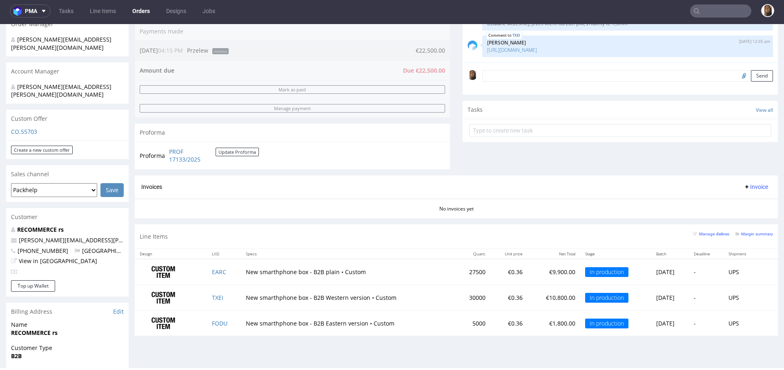
click at [709, 8] on input "text" at bounding box center [720, 10] width 61 height 13
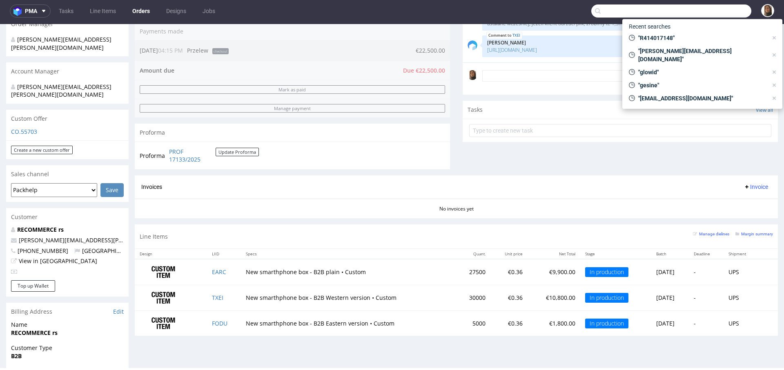
paste input "[EMAIL_ADDRESS][DOMAIN_NAME]"
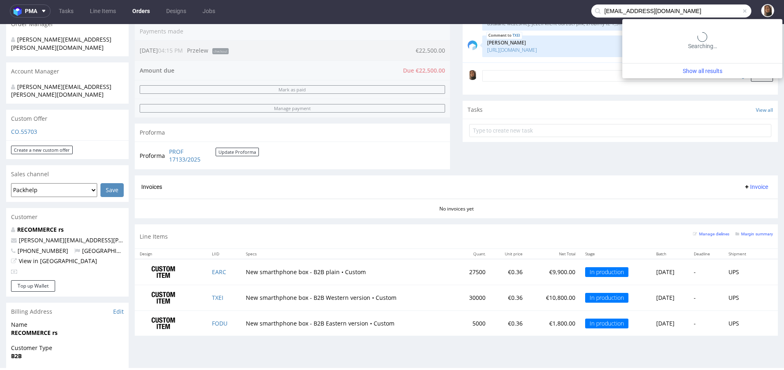
type input "[EMAIL_ADDRESS][DOMAIN_NAME]"
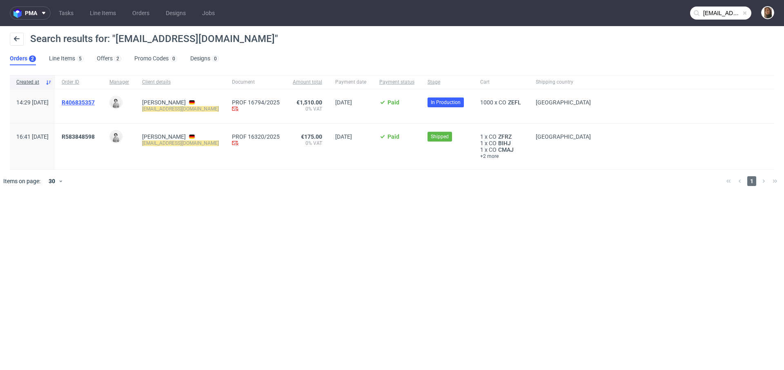
click at [95, 100] on span "R406835357" at bounding box center [78, 102] width 33 height 7
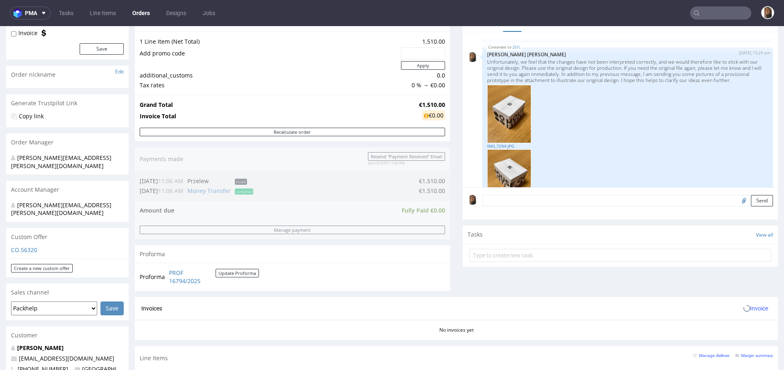
scroll to position [211, 0]
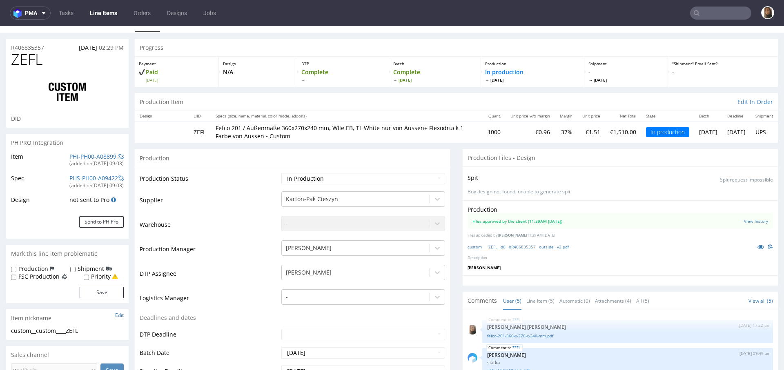
scroll to position [264, 0]
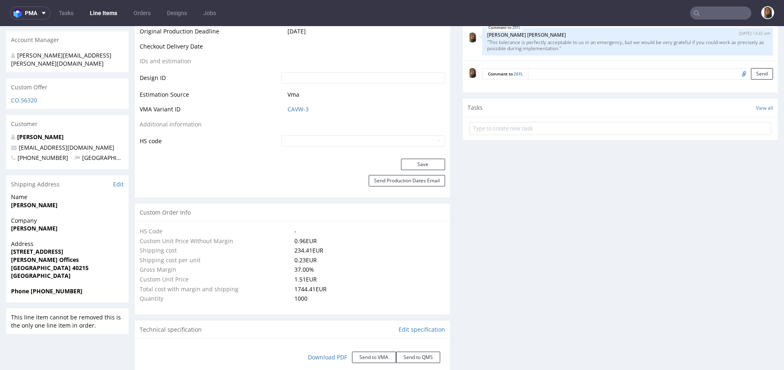
select select "in_progress"
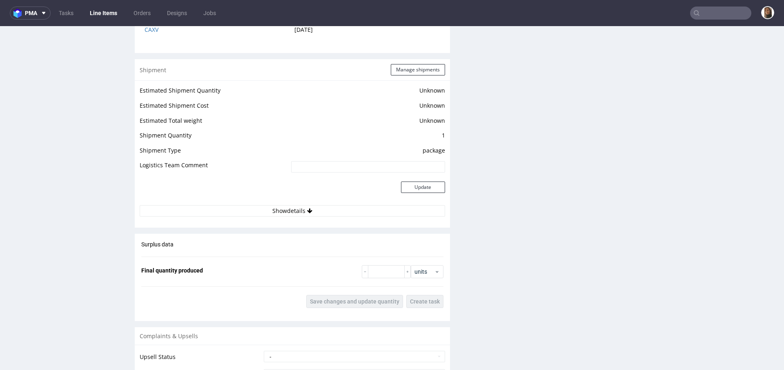
scroll to position [831, 0]
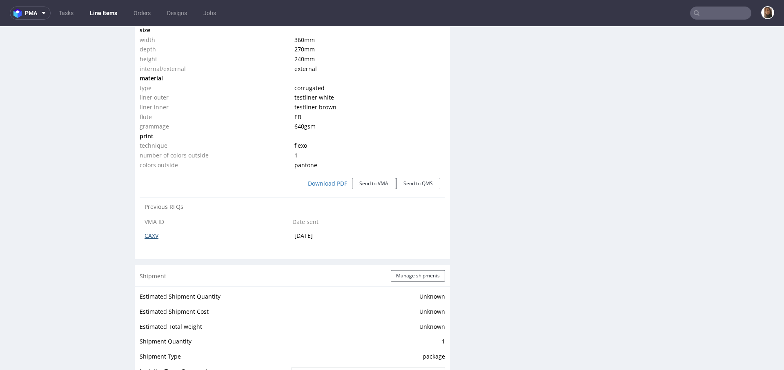
click at [151, 237] on link "CAXV" at bounding box center [151, 236] width 14 height 8
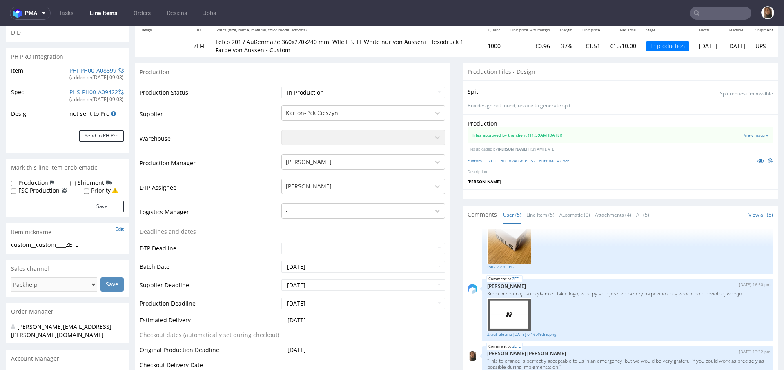
scroll to position [246, 0]
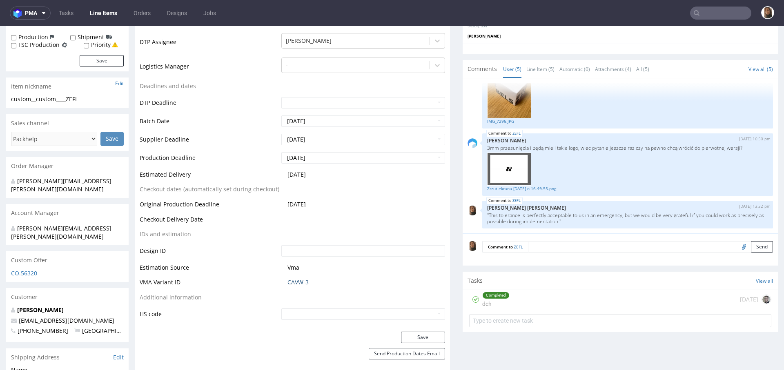
click at [295, 280] on link "CAVW-3" at bounding box center [297, 282] width 21 height 8
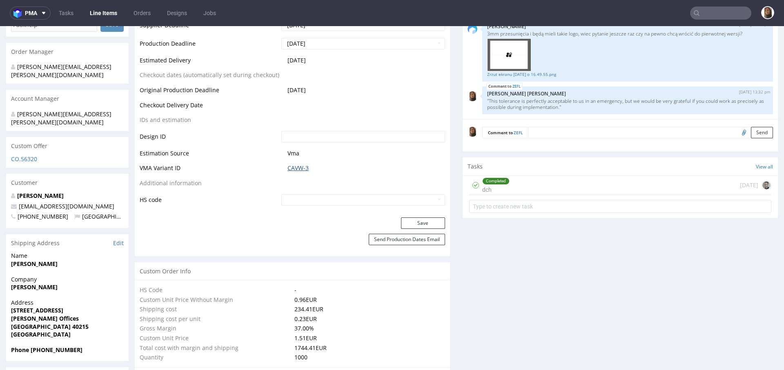
scroll to position [0, 0]
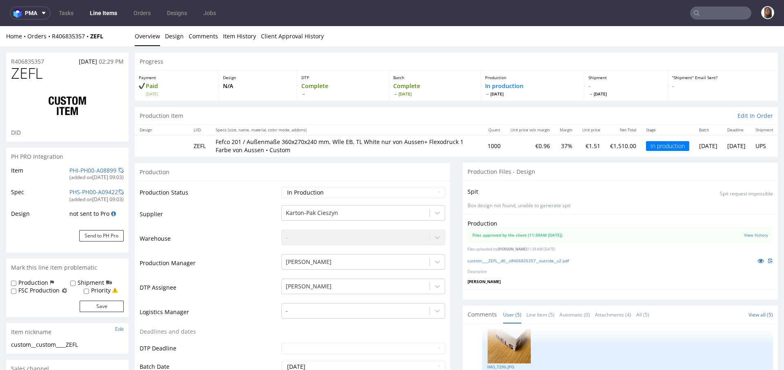
click at [78, 32] on div "Home Orders R406835357 ZEFL" at bounding box center [67, 36] width 122 height 8
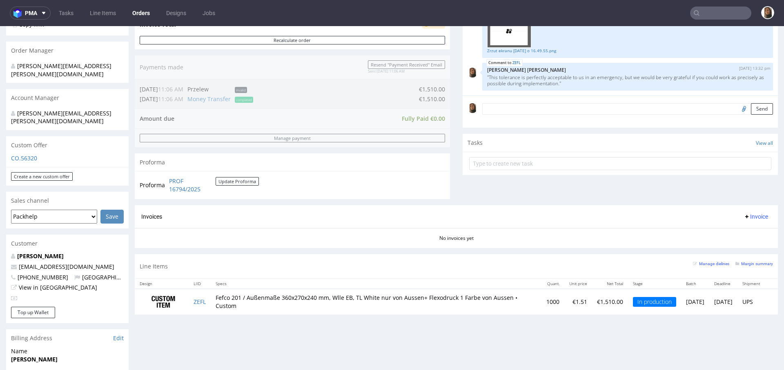
scroll to position [305, 0]
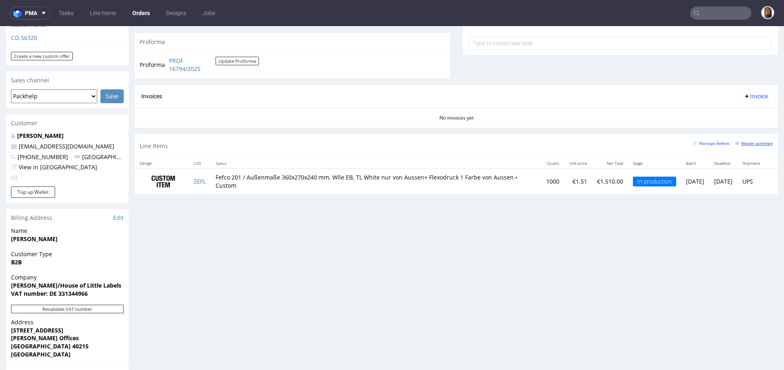
click at [735, 143] on small "Margin summary" at bounding box center [754, 143] width 38 height 4
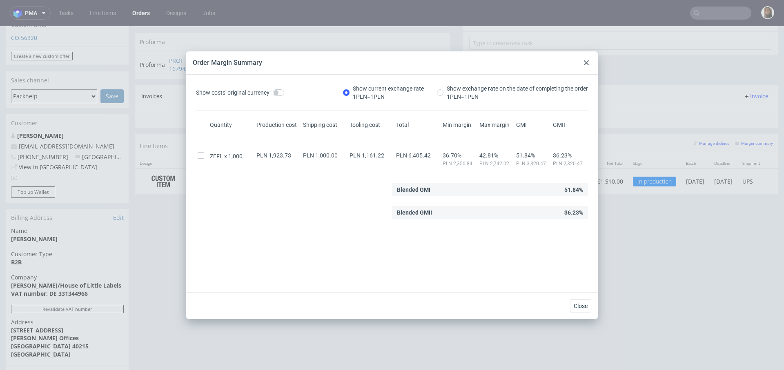
click at [583, 62] on div at bounding box center [586, 63] width 10 height 10
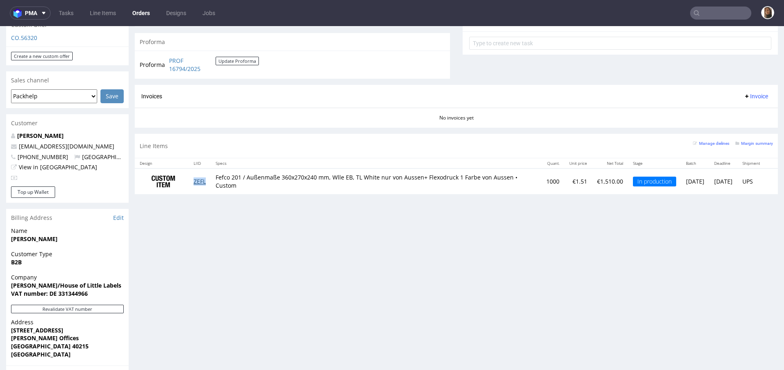
copy link "ZEFL"
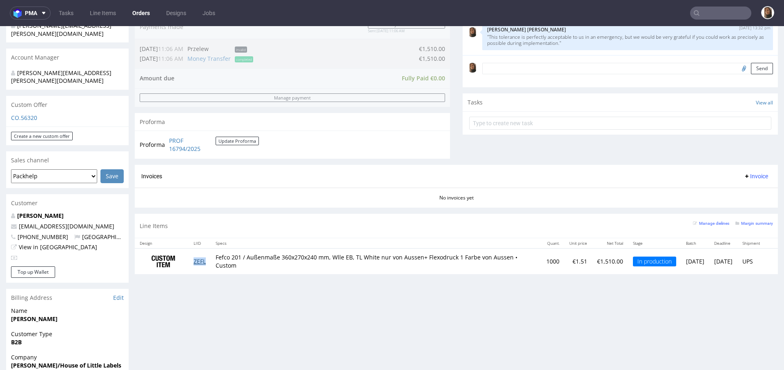
scroll to position [184, 0]
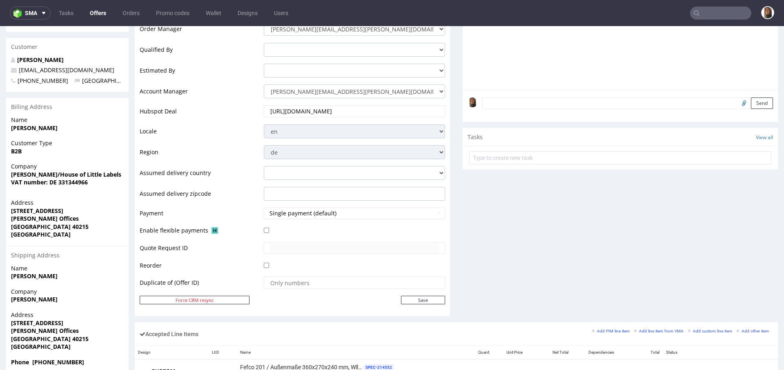
scroll to position [356, 0]
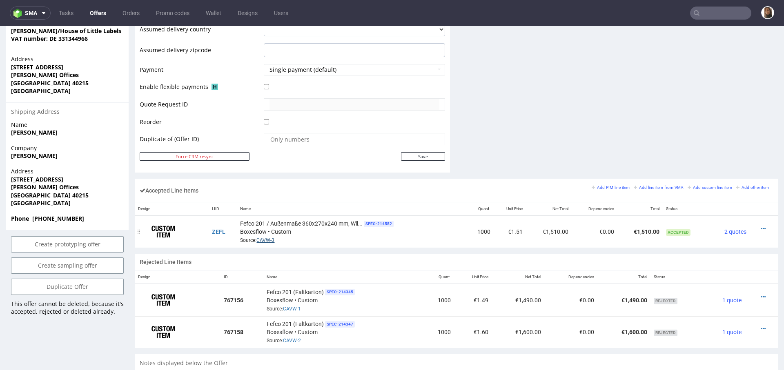
click at [262, 238] on link "CAVW-3" at bounding box center [265, 241] width 18 height 6
click at [268, 239] on link "CAVW-3" at bounding box center [265, 241] width 18 height 6
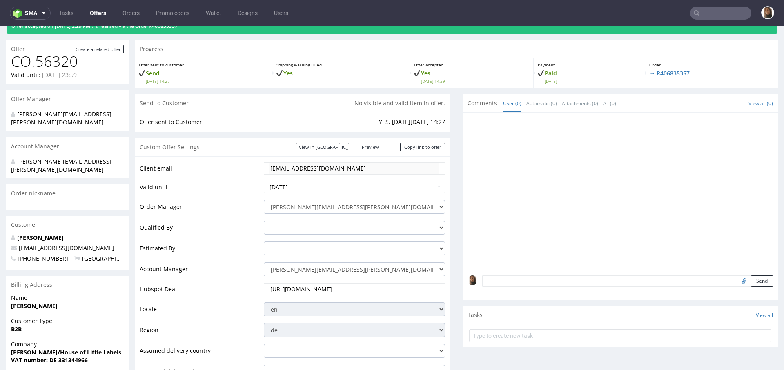
scroll to position [0, 0]
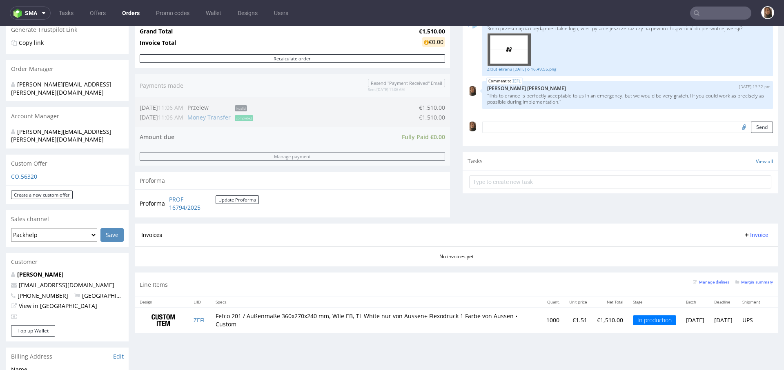
scroll to position [186, 0]
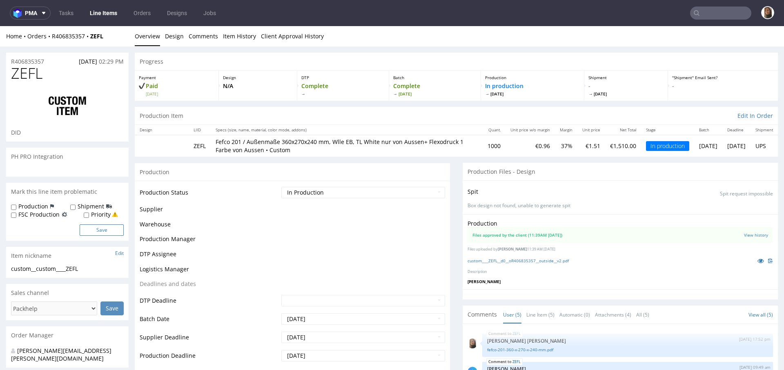
scroll to position [264, 0]
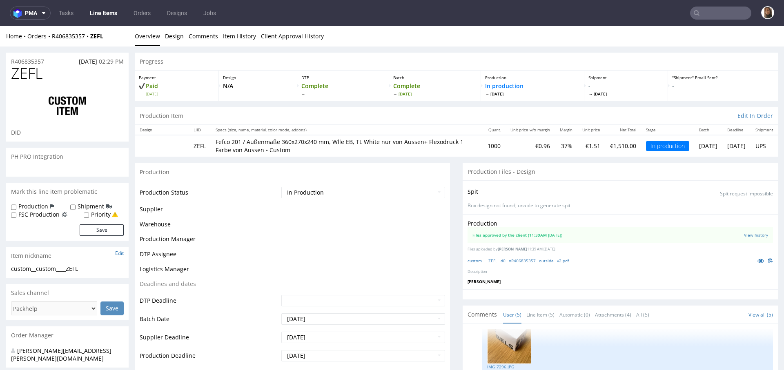
select select "in_progress"
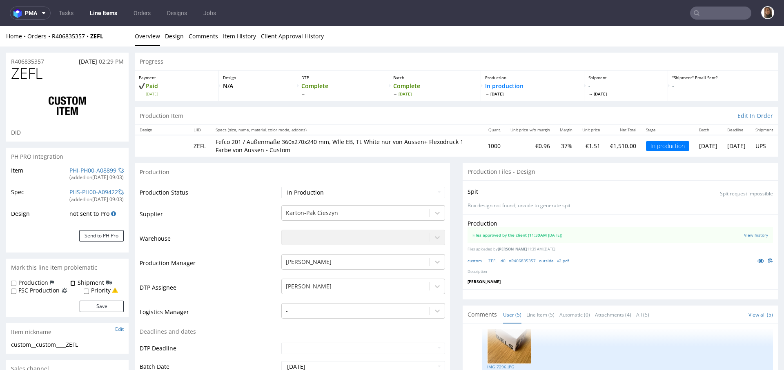
click at [71, 285] on input "Shipment" at bounding box center [72, 283] width 5 height 7
checkbox input "true"
click at [97, 307] on button "Save" at bounding box center [102, 306] width 44 height 11
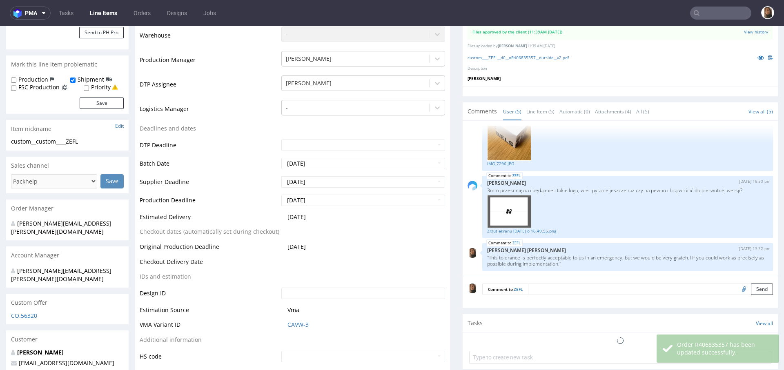
select select "in_progress"
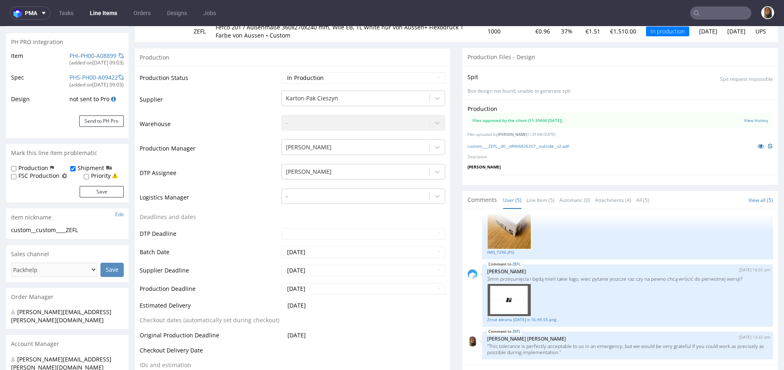
scroll to position [0, 0]
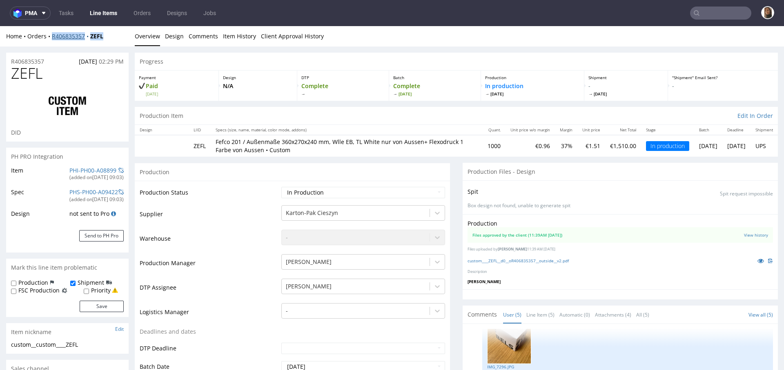
drag, startPoint x: 112, startPoint y: 37, endPoint x: 52, endPoint y: 36, distance: 60.0
click at [53, 36] on div "Home Orders R406835357 ZEFL" at bounding box center [67, 36] width 122 height 8
copy div "R406835357 ZEFL"
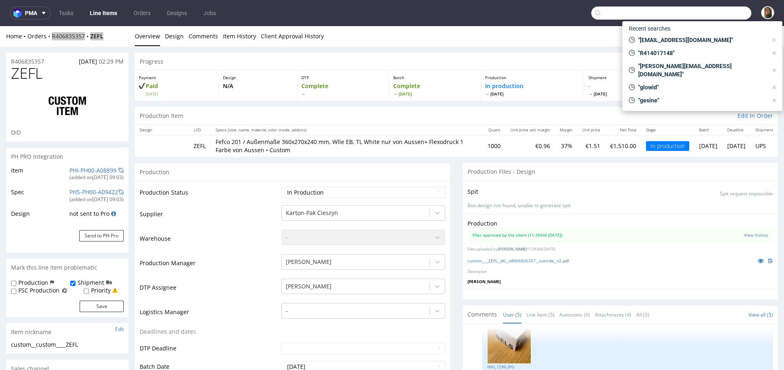
click at [702, 10] on input "text" at bounding box center [671, 13] width 160 height 13
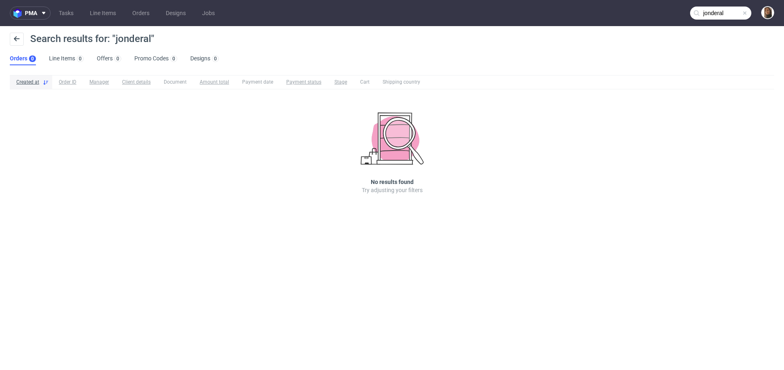
click at [732, 8] on input "jonderal" at bounding box center [720, 13] width 61 height 13
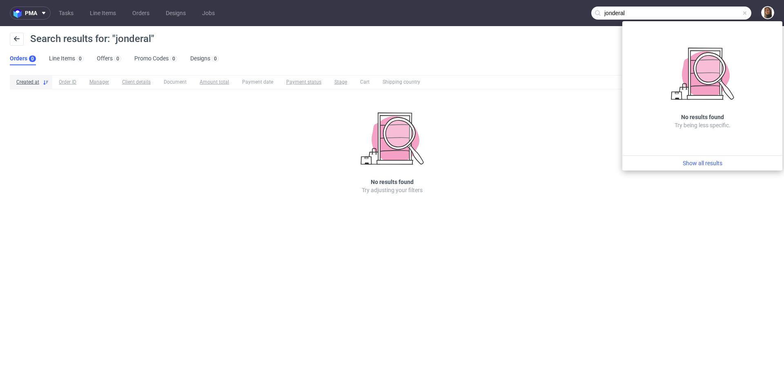
click at [620, 9] on input "jonderal" at bounding box center [671, 13] width 160 height 13
click at [645, 10] on input "jonderal" at bounding box center [671, 13] width 160 height 13
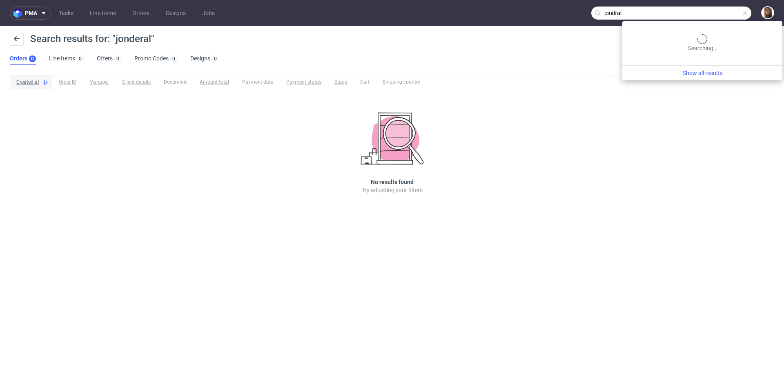
type input "jondral"
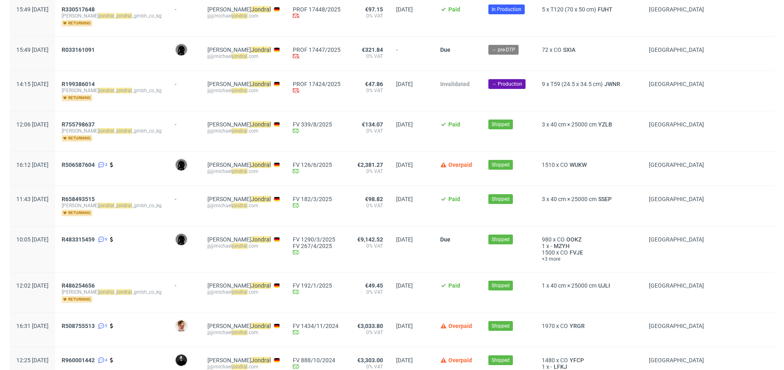
scroll to position [92, 0]
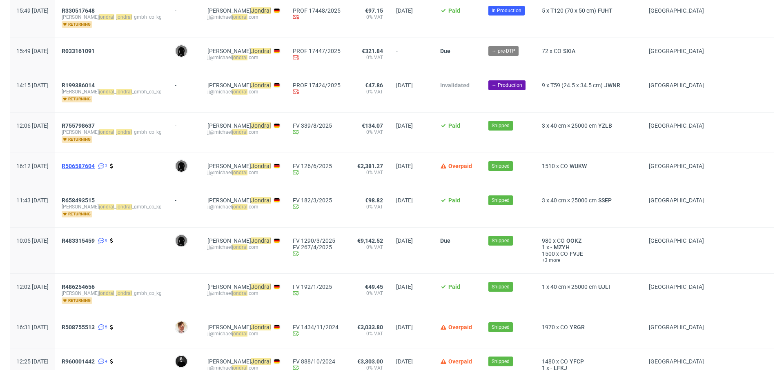
click at [95, 164] on span "R506587604" at bounding box center [78, 166] width 33 height 7
click at [95, 238] on span "R483315459" at bounding box center [78, 241] width 33 height 7
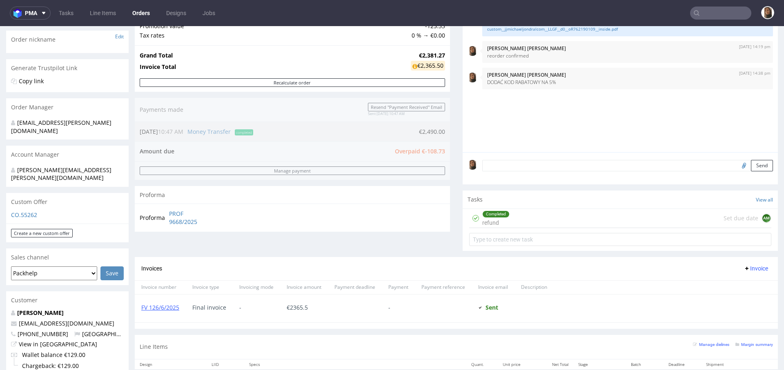
scroll to position [304, 0]
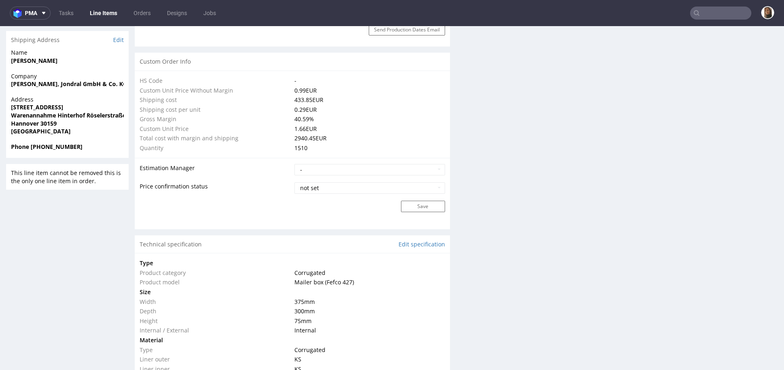
scroll to position [642, 0]
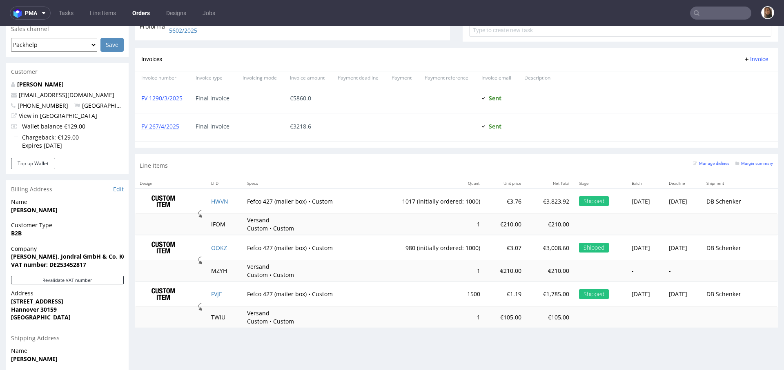
scroll to position [437, 0]
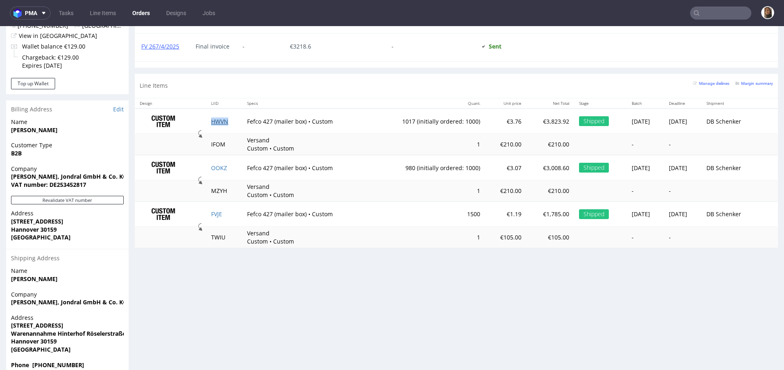
click at [218, 120] on link "HWVN" at bounding box center [219, 122] width 17 height 8
click at [218, 167] on link "OOKZ" at bounding box center [219, 168] width 16 height 8
click at [216, 213] on link "FVJE" at bounding box center [216, 214] width 11 height 8
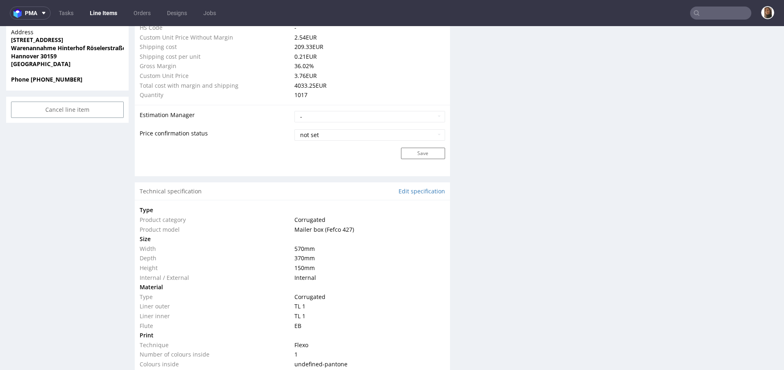
scroll to position [651, 0]
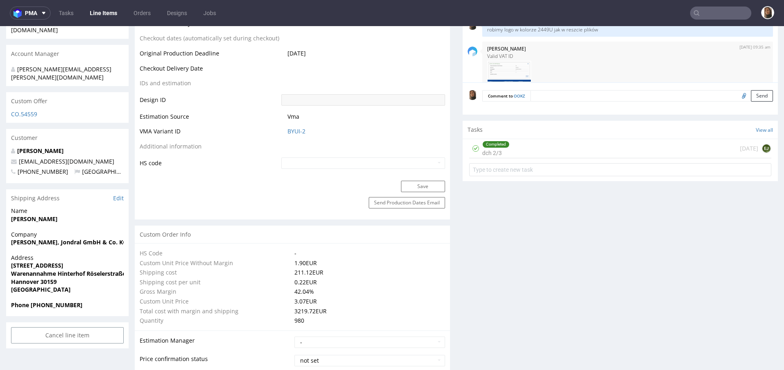
scroll to position [605, 0]
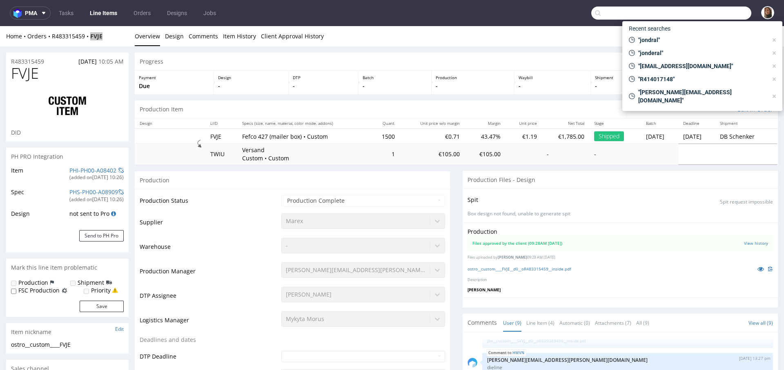
click at [704, 13] on input "text" at bounding box center [671, 13] width 160 height 13
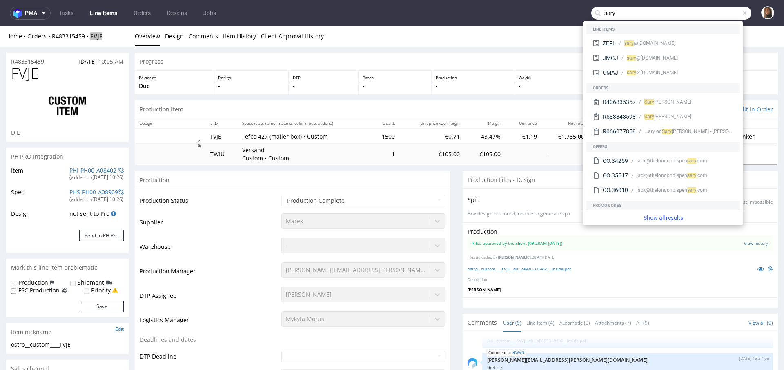
type input "sary"
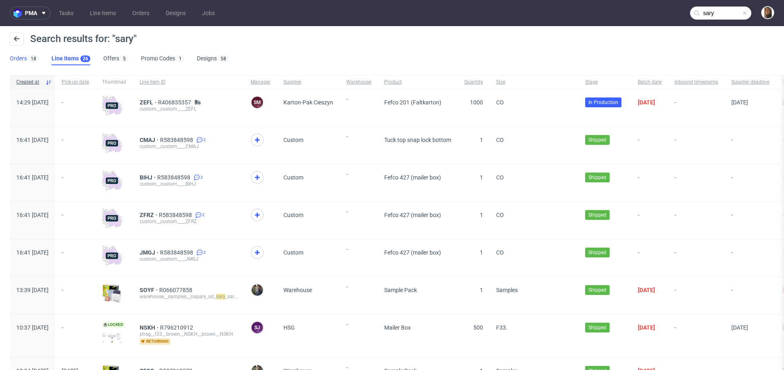
click at [18, 58] on link "Orders 18" at bounding box center [24, 58] width 29 height 13
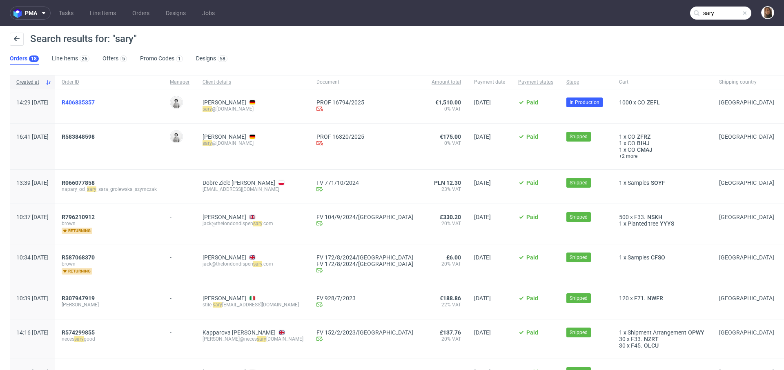
click at [95, 102] on span "R406835357" at bounding box center [78, 102] width 33 height 7
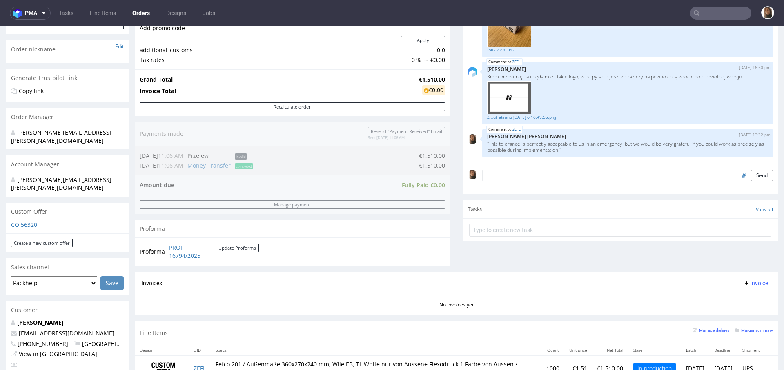
scroll to position [369, 0]
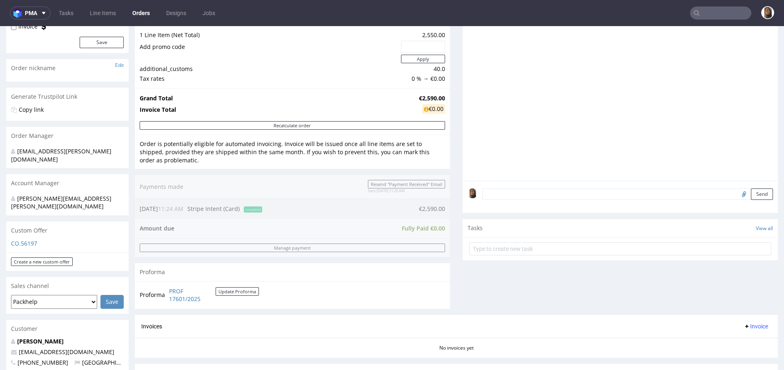
scroll to position [121, 0]
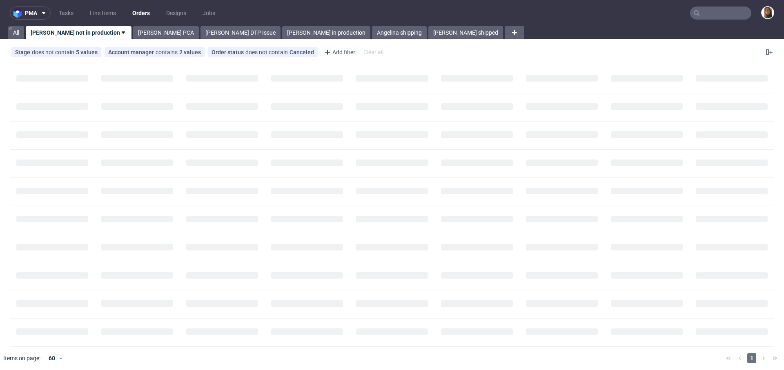
click at [737, 12] on input "text" at bounding box center [720, 13] width 61 height 13
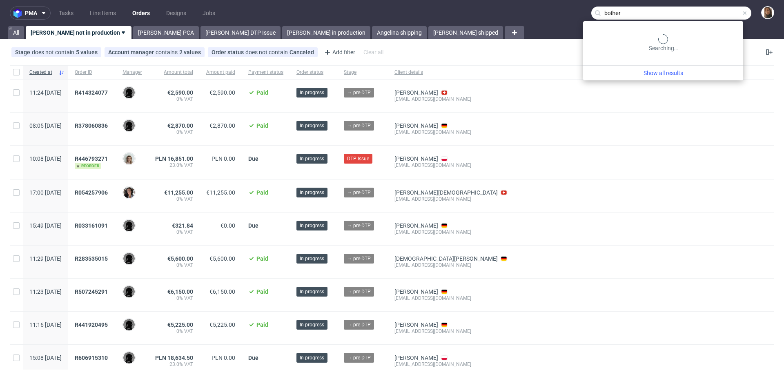
type input "bother"
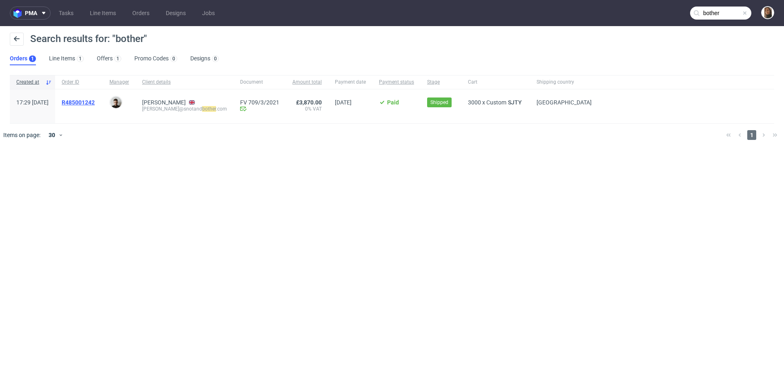
click at [95, 101] on span "R485001242" at bounding box center [78, 102] width 33 height 7
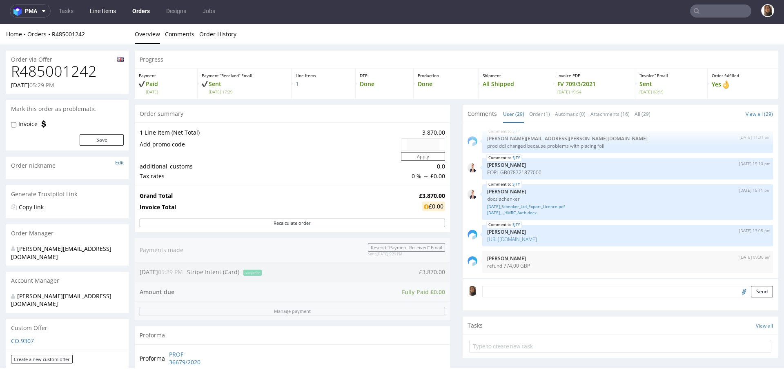
type input "bother"
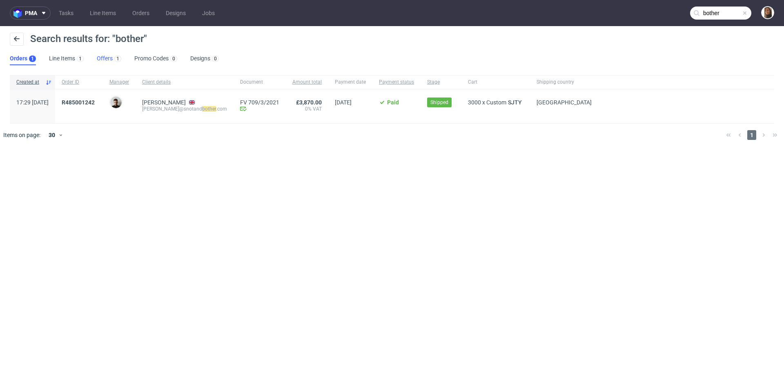
click at [105, 62] on link "Offers 1" at bounding box center [109, 58] width 24 height 13
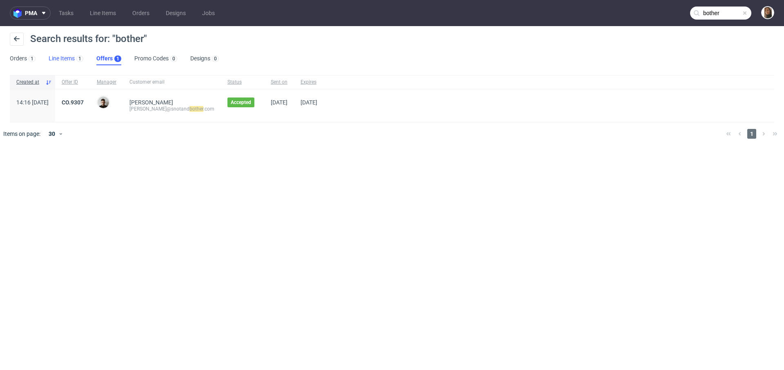
click at [61, 61] on link "Line Items 1" at bounding box center [66, 58] width 35 height 13
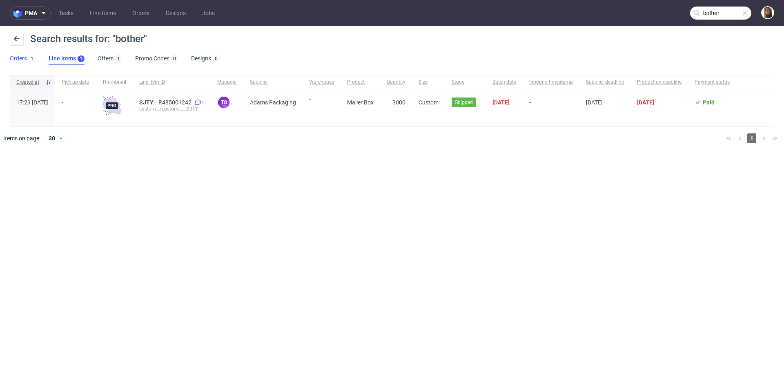
click at [13, 62] on link "Orders 1" at bounding box center [23, 58] width 26 height 13
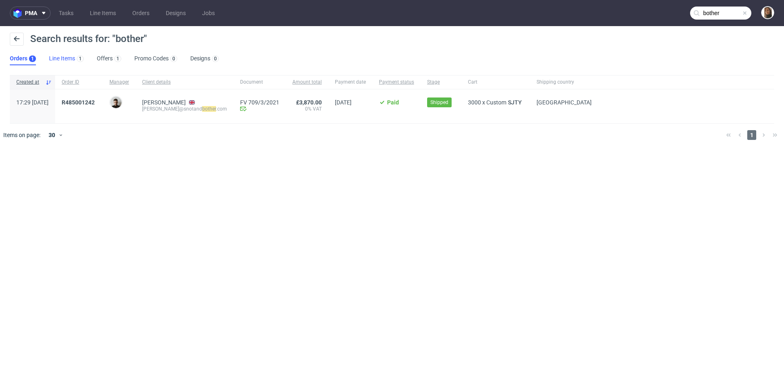
click at [56, 60] on link "Line Items 1" at bounding box center [66, 58] width 35 height 13
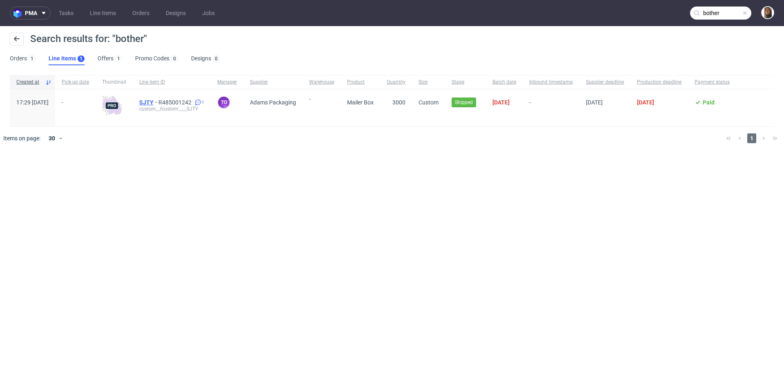
click at [158, 102] on span "SJTY" at bounding box center [148, 102] width 19 height 7
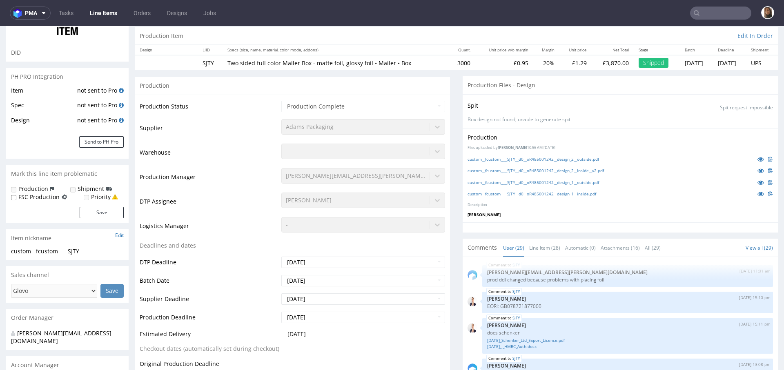
scroll to position [240, 0]
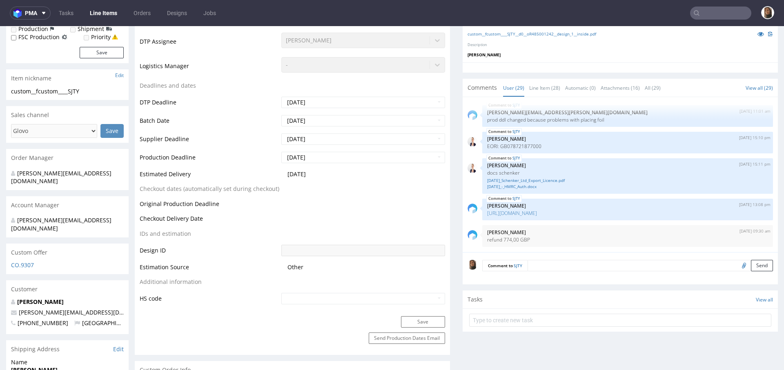
select select "done"
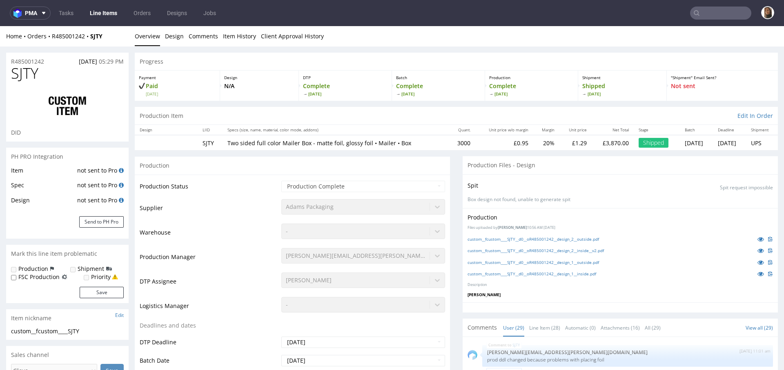
scroll to position [0, 0]
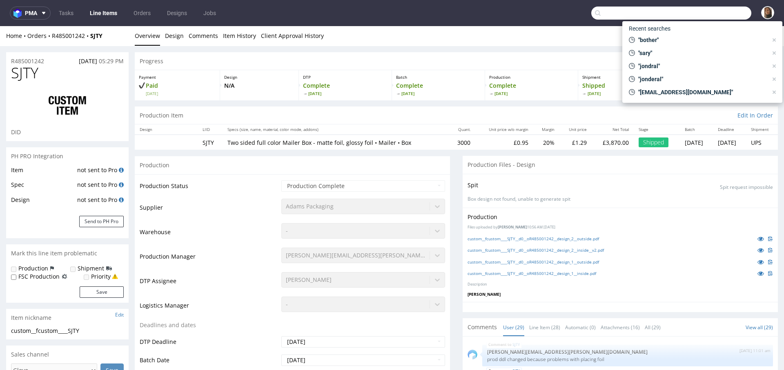
click at [696, 11] on input "text" at bounding box center [671, 13] width 160 height 13
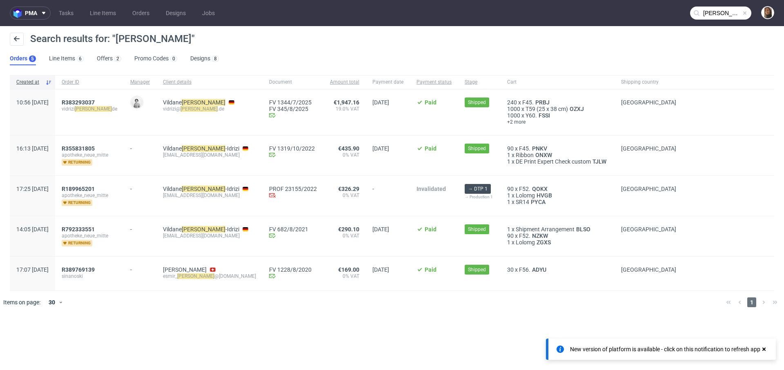
click at [722, 9] on input "sinani" at bounding box center [720, 13] width 61 height 13
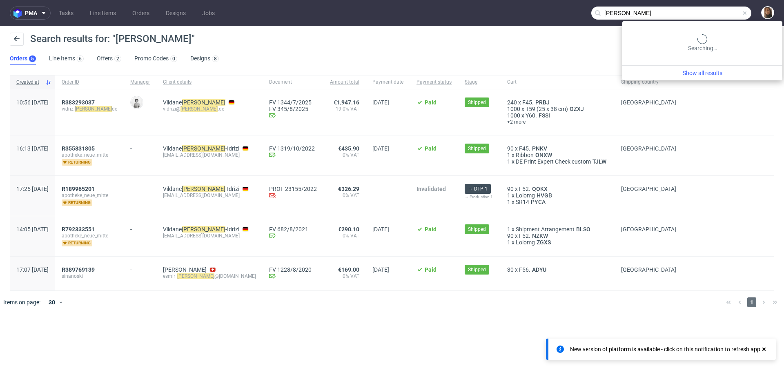
click at [722, 9] on input "sinani" at bounding box center [671, 13] width 160 height 13
type input "djuce"
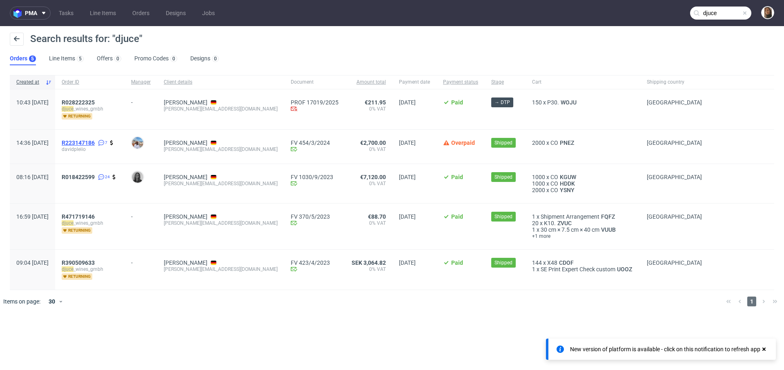
click at [95, 142] on span "R223147186" at bounding box center [78, 143] width 33 height 7
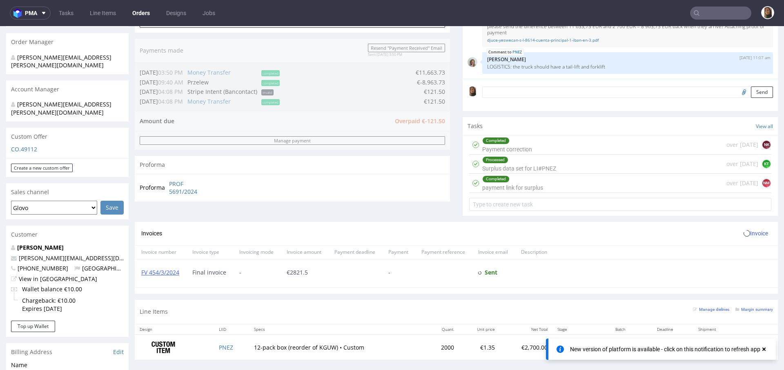
scroll to position [317, 0]
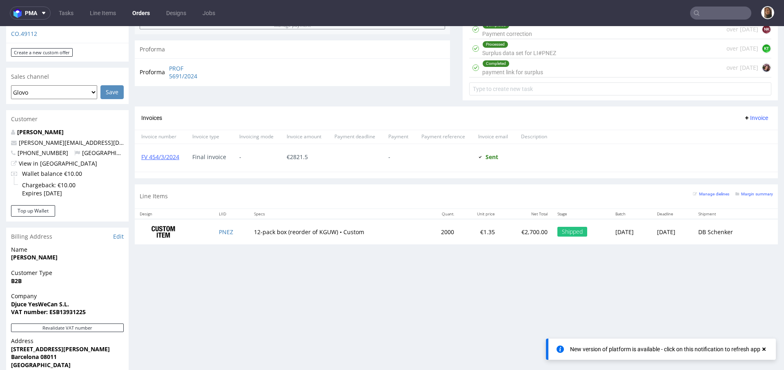
type input "djuce"
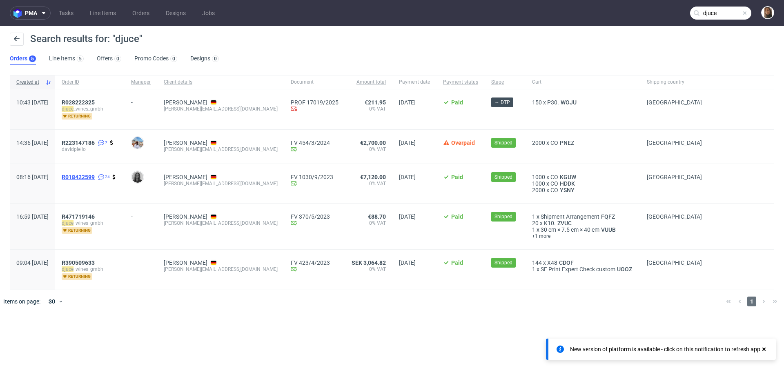
click at [95, 175] on span "R018422599" at bounding box center [78, 177] width 33 height 7
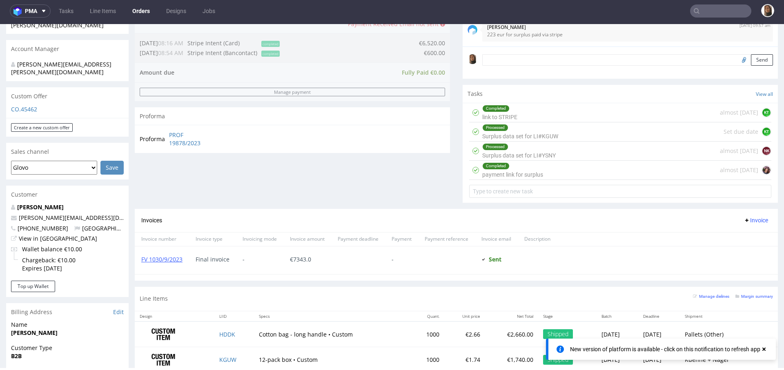
scroll to position [300, 0]
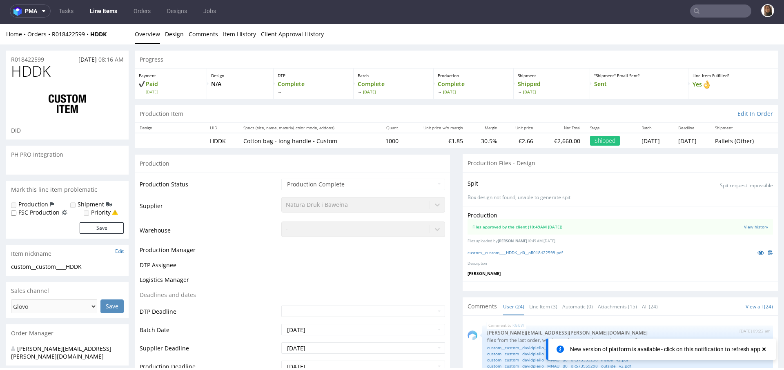
scroll to position [632, 0]
select select "in_progress"
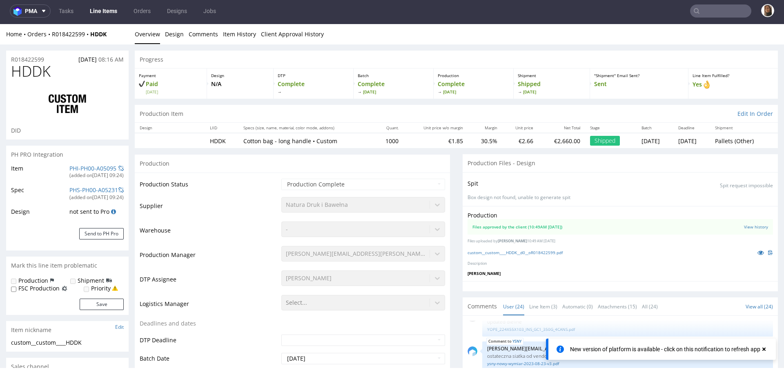
type input "1000"
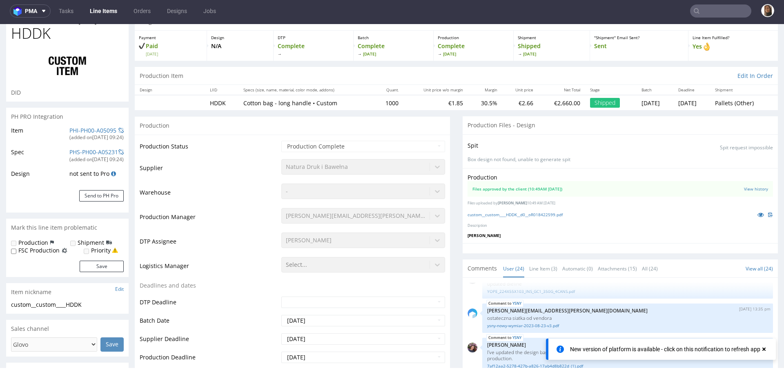
scroll to position [43, 0]
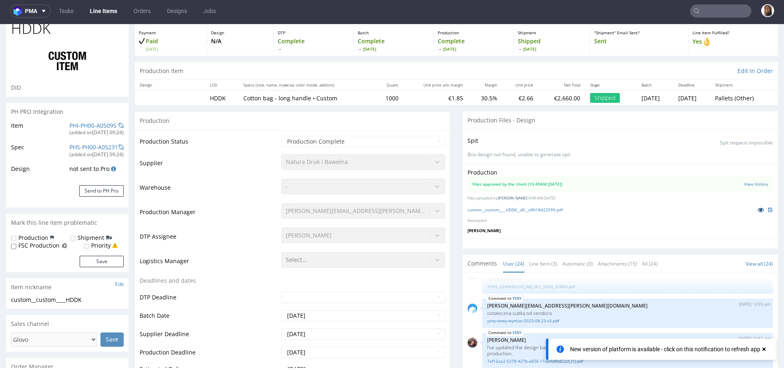
click at [757, 210] on icon at bounding box center [760, 210] width 7 height 6
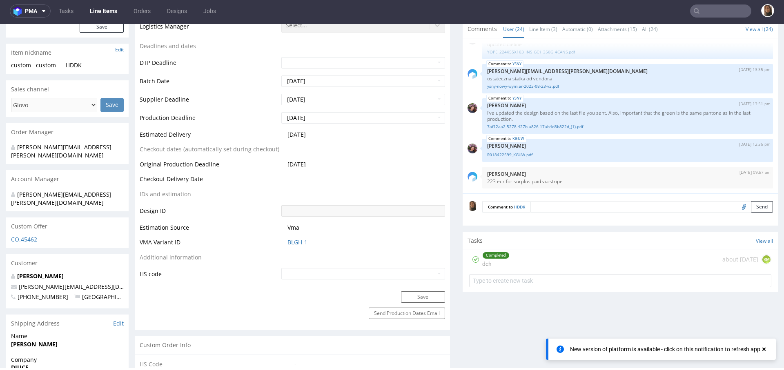
scroll to position [183, 0]
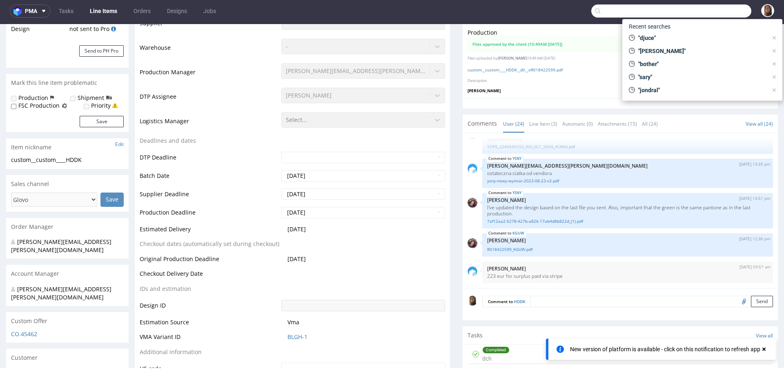
click at [713, 13] on input "text" at bounding box center [671, 10] width 160 height 13
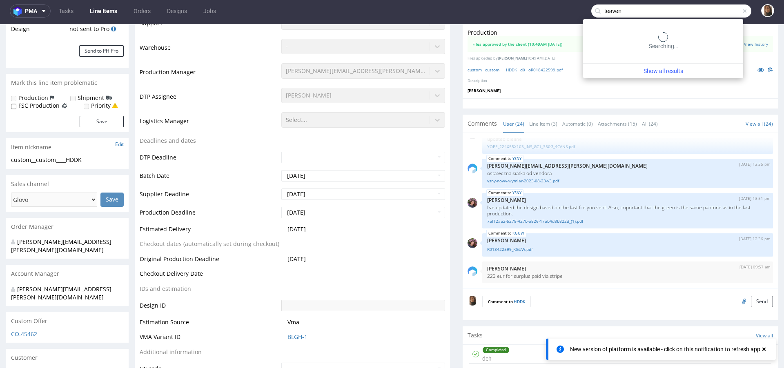
type input "teaven"
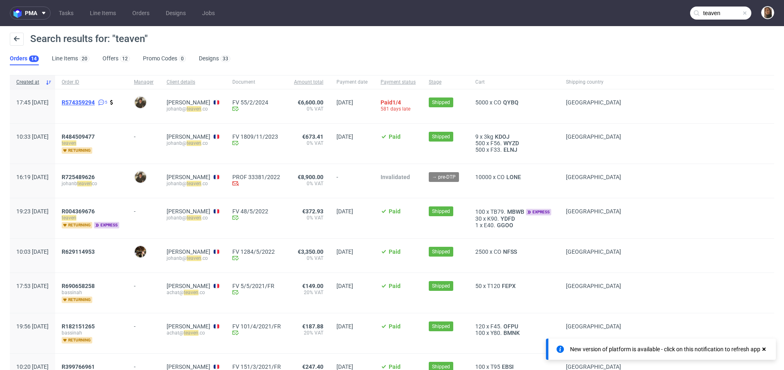
click at [95, 100] on span "R574359294" at bounding box center [78, 102] width 33 height 7
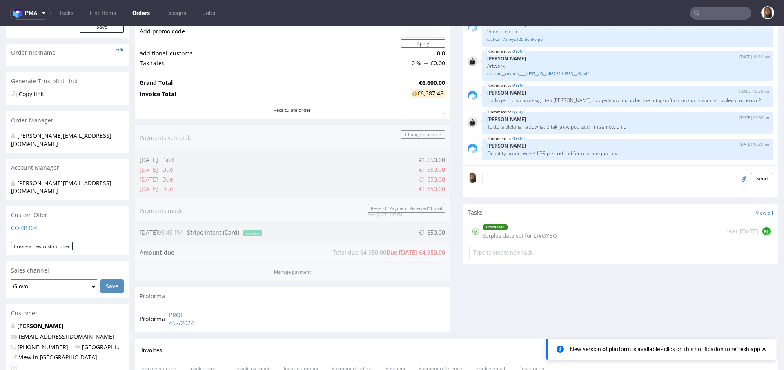
scroll to position [350, 0]
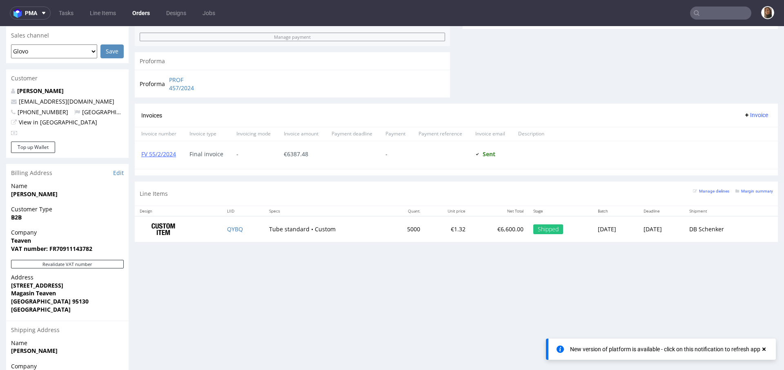
type input "teaven"
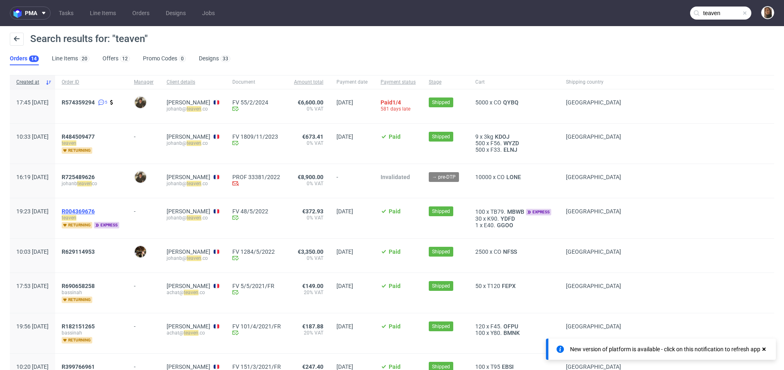
click at [95, 209] on span "R004369676" at bounding box center [78, 211] width 33 height 7
click at [95, 249] on span "R629114953" at bounding box center [78, 252] width 33 height 7
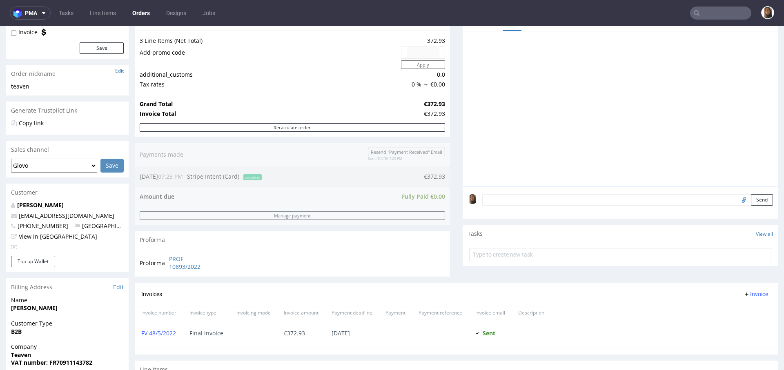
scroll to position [280, 0]
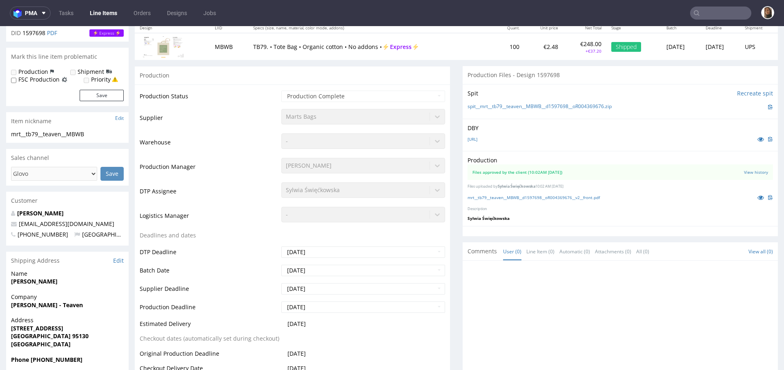
scroll to position [108, 0]
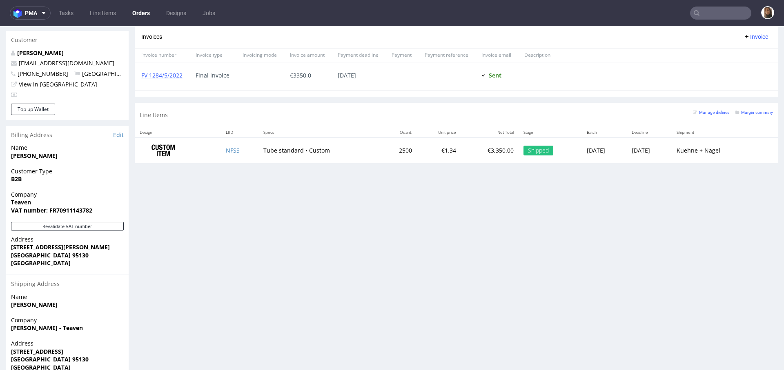
scroll to position [406, 0]
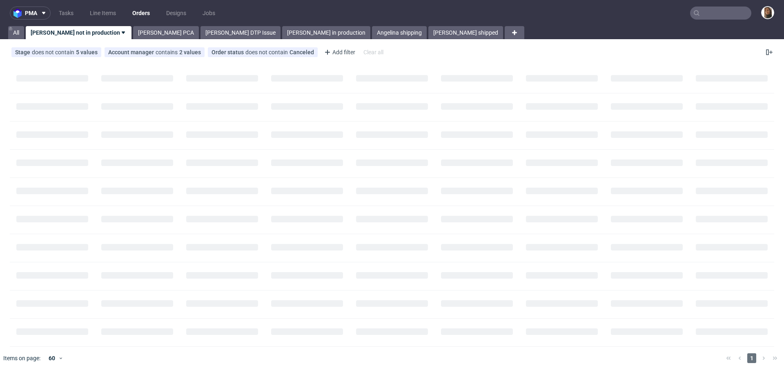
click at [713, 13] on input "text" at bounding box center [720, 13] width 61 height 13
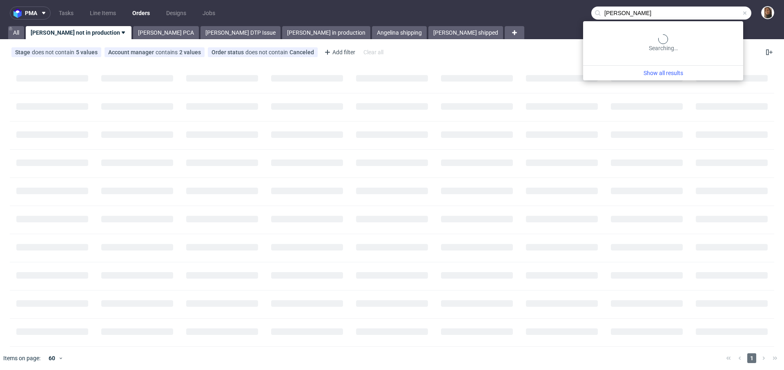
type input "[PERSON_NAME]"
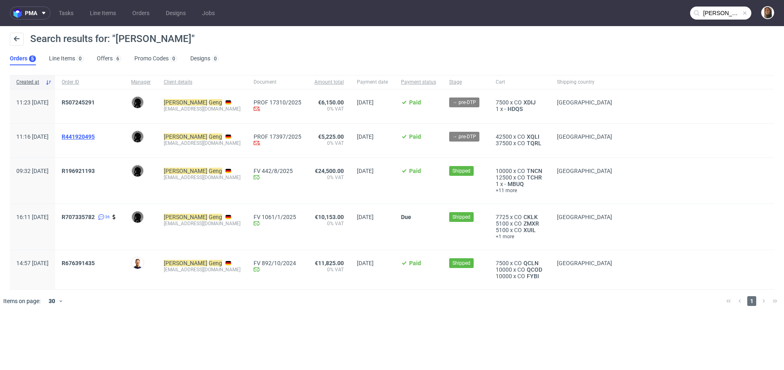
click at [95, 136] on span "R441920495" at bounding box center [78, 136] width 33 height 7
click at [95, 101] on span "R507245291" at bounding box center [78, 102] width 33 height 7
click at [541, 142] on span "TQRL" at bounding box center [534, 143] width 18 height 7
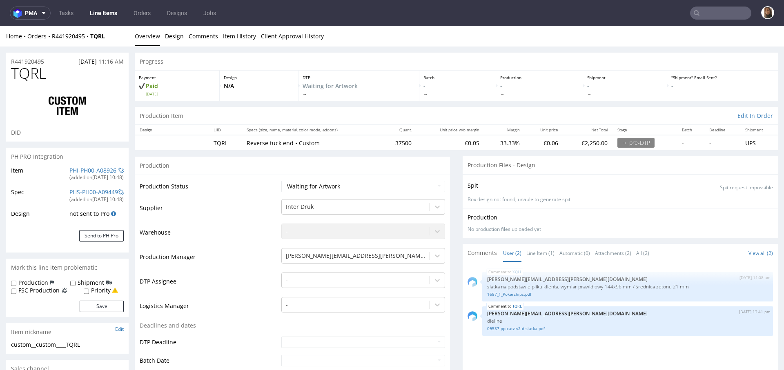
click at [80, 40] on div "Home Orders R441920495 TQRL Overview Design Comments Item History Client Approv…" at bounding box center [392, 36] width 784 height 20
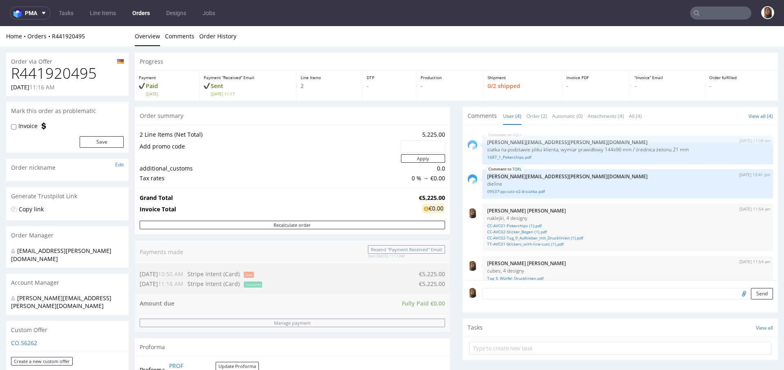
scroll to position [29, 0]
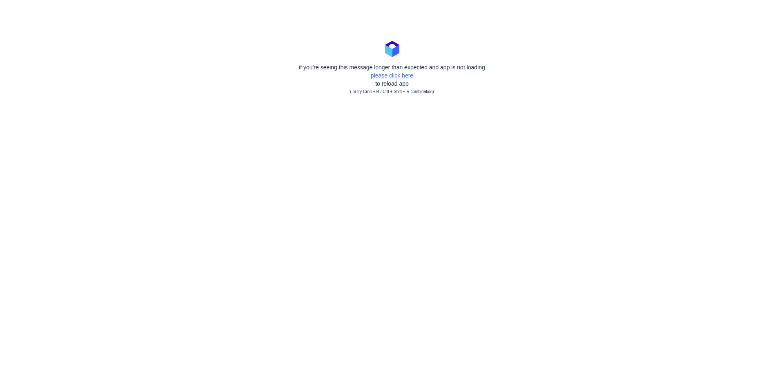
click at [392, 75] on link "please click here" at bounding box center [392, 75] width 42 height 7
click at [400, 75] on link "please click here" at bounding box center [392, 75] width 42 height 7
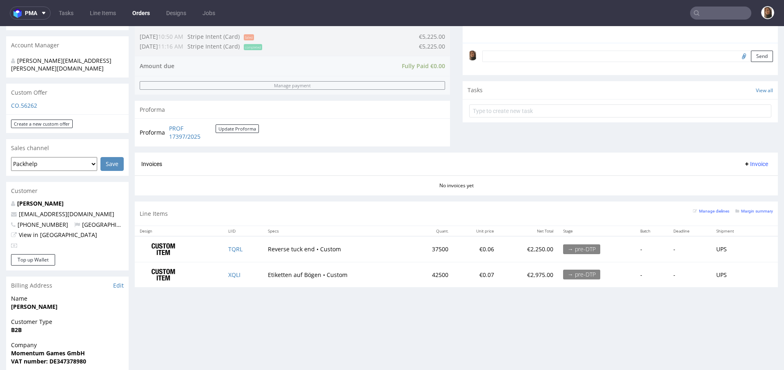
scroll to position [306, 0]
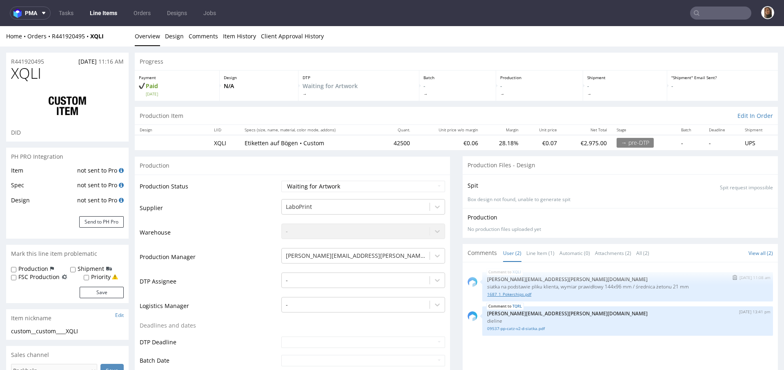
click at [496, 293] on link "1687_1_Pokerchips.pdf" at bounding box center [627, 294] width 281 height 6
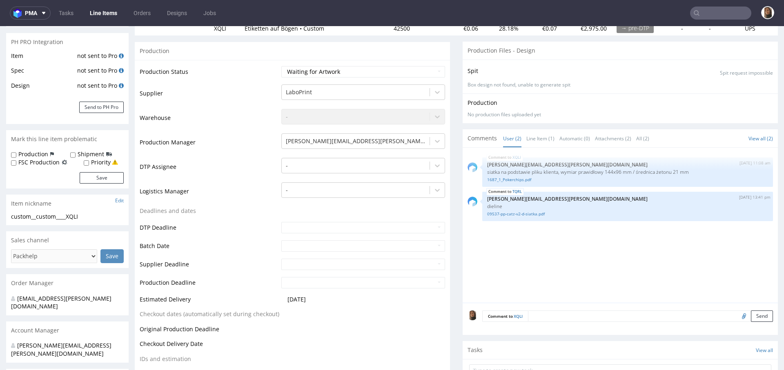
scroll to position [163, 0]
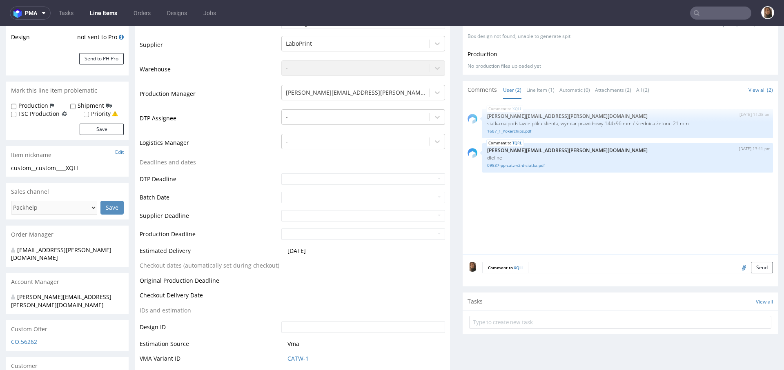
click at [737, 266] on input "file" at bounding box center [742, 267] width 11 height 11
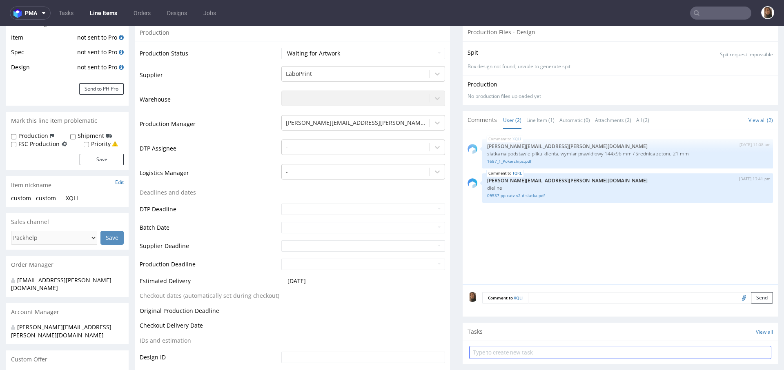
scroll to position [184, 0]
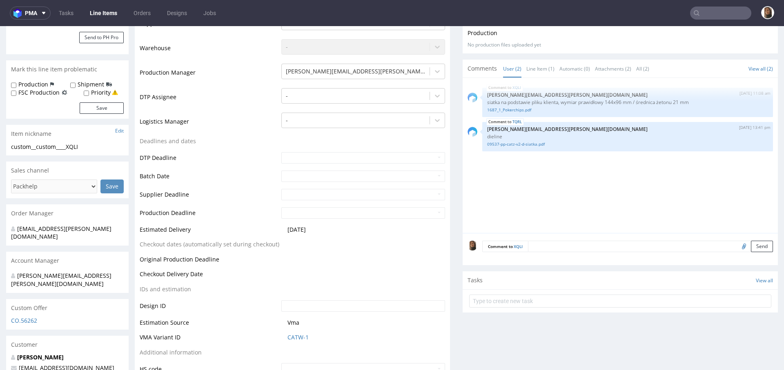
click at [737, 246] on input "file" at bounding box center [742, 246] width 11 height 11
click at [737, 244] on input "file" at bounding box center [742, 246] width 11 height 11
click at [737, 249] on input "file" at bounding box center [742, 246] width 11 height 11
type input "C:\fakepath\CC-AVC01-Pokerchips (1).pdf"
click at [751, 246] on button "Send" at bounding box center [762, 246] width 22 height 11
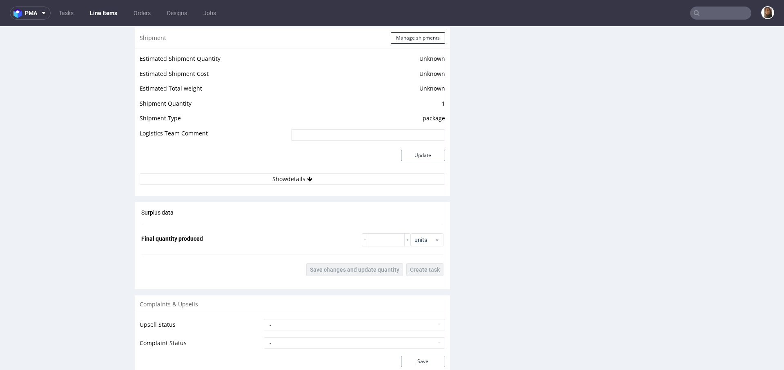
scroll to position [1176, 0]
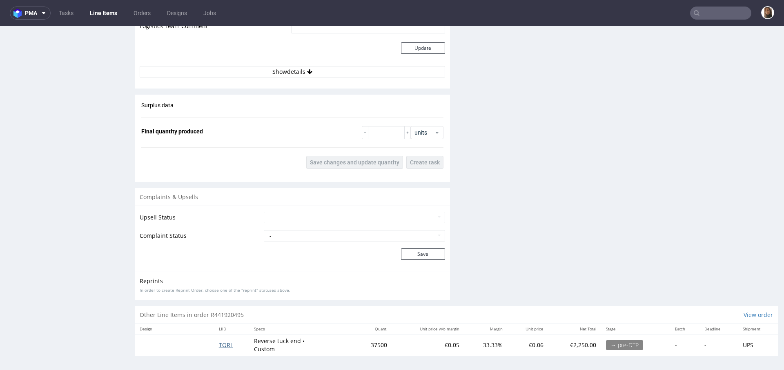
click at [219, 343] on span "TQRL" at bounding box center [226, 345] width 14 height 8
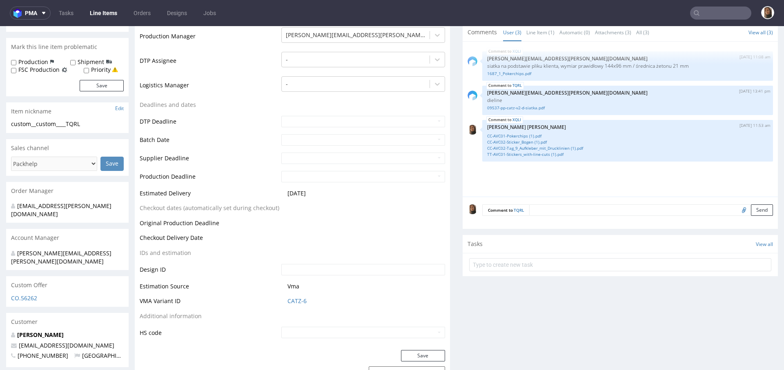
scroll to position [241, 0]
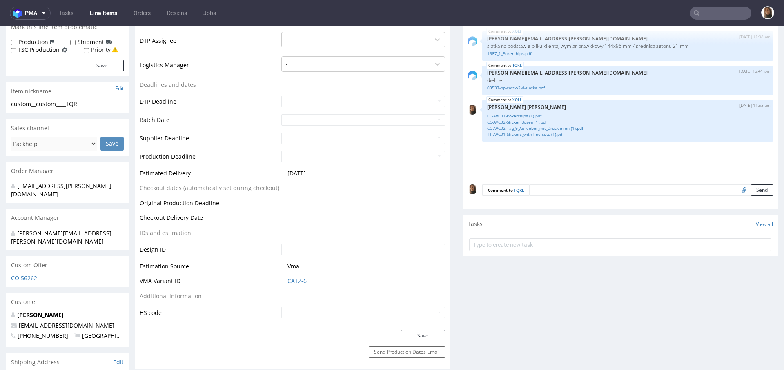
click at [737, 187] on input "file" at bounding box center [742, 189] width 11 height 11
type input "C:\fakepath\Tag_5_Würfel_1.pdf"
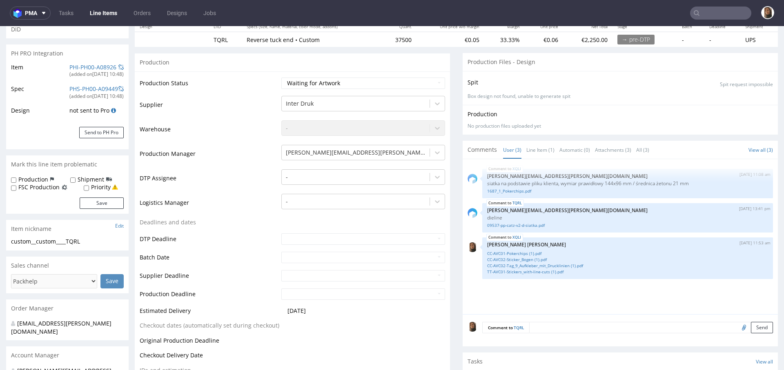
scroll to position [0, 0]
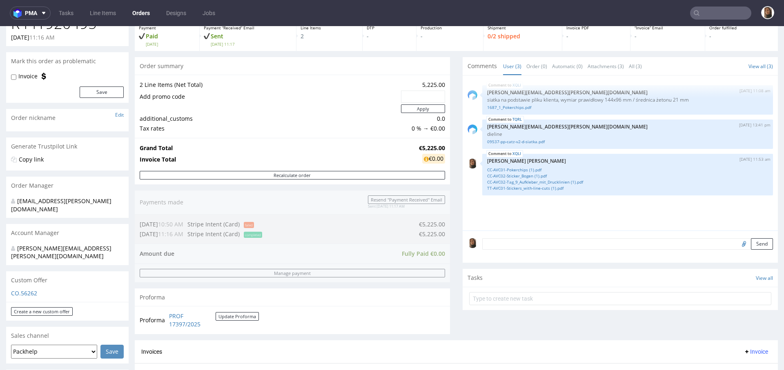
scroll to position [58, 0]
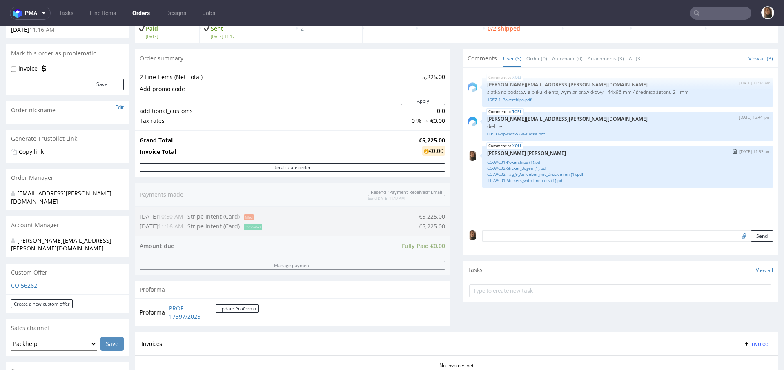
click at [732, 151] on img "submit" at bounding box center [734, 151] width 4 height 5
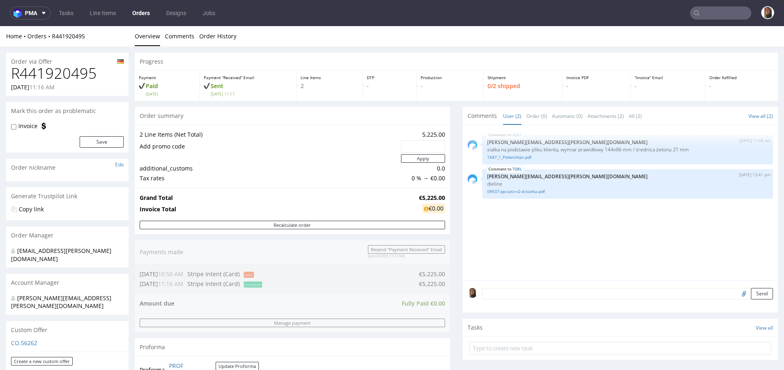
scroll to position [51, 0]
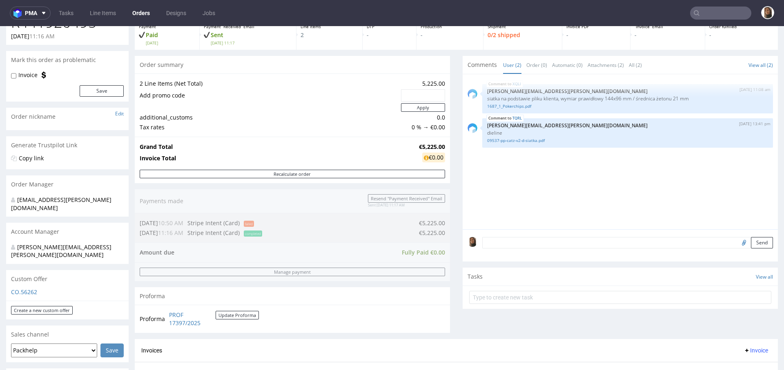
click at [527, 244] on textarea at bounding box center [627, 242] width 291 height 11
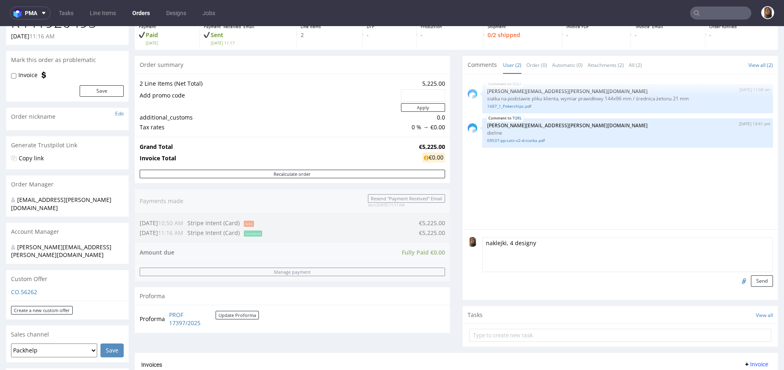
type textarea "naklejki, 4 designy"
click at [737, 282] on input "file" at bounding box center [742, 280] width 11 height 11
type input "C:\fakepath\CC-AVC01-Pokerchips (1).pdf"
click at [751, 284] on button "Send" at bounding box center [762, 280] width 22 height 11
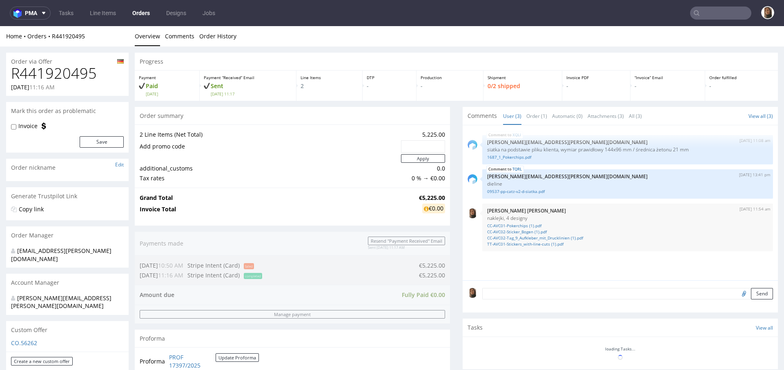
scroll to position [0, 0]
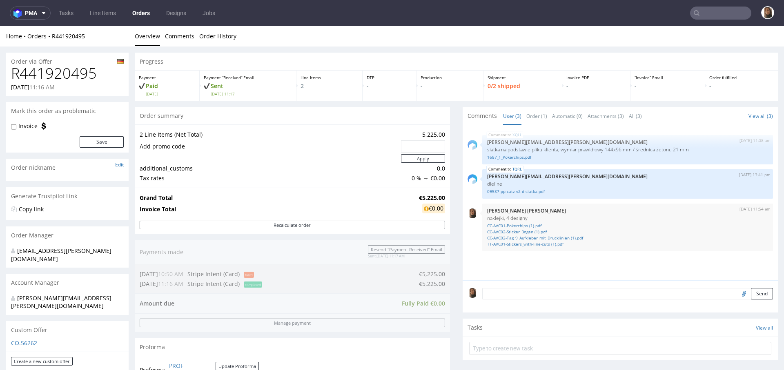
click at [490, 296] on textarea at bounding box center [627, 293] width 291 height 11
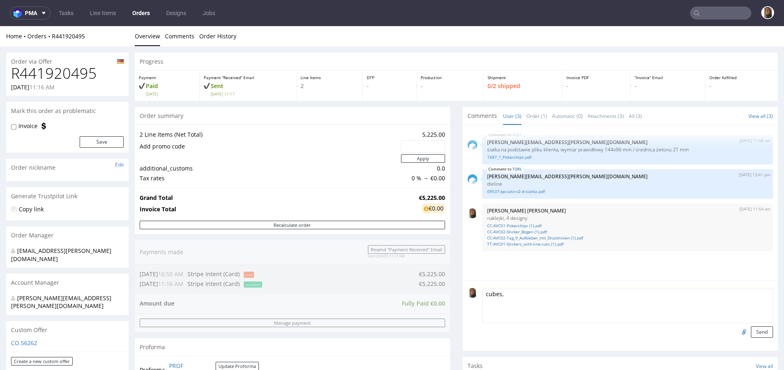
type textarea "cubes,"
click at [737, 333] on input "file" at bounding box center [742, 331] width 11 height 11
type input "C:\fakepath\Tag_5_Würfel_Drucklinien.pdf"
click at [512, 294] on textarea "cubes," at bounding box center [627, 305] width 291 height 35
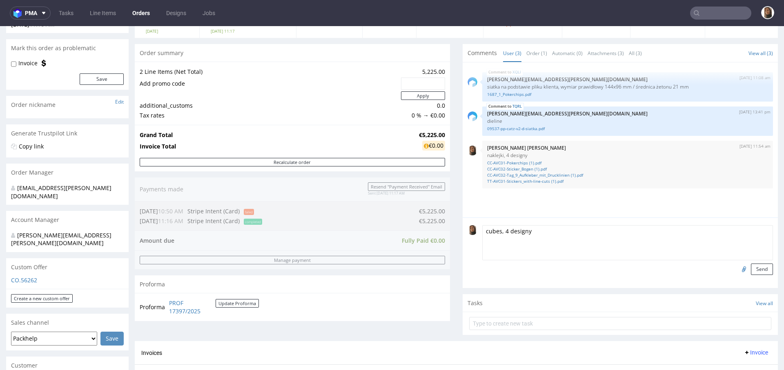
scroll to position [177, 0]
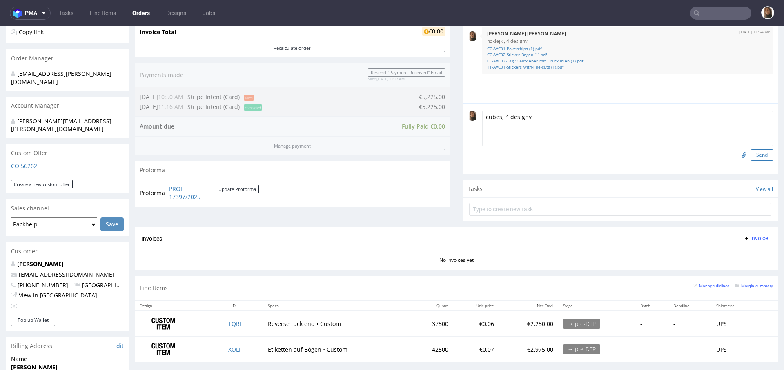
type textarea "cubes, 4 designy"
click at [751, 152] on button "Send" at bounding box center [762, 154] width 22 height 11
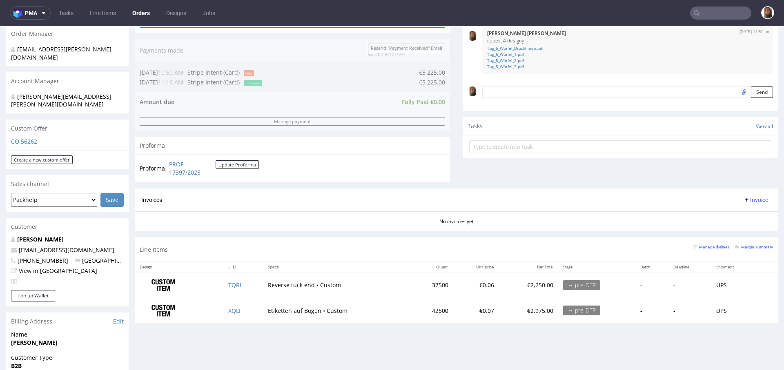
scroll to position [205, 0]
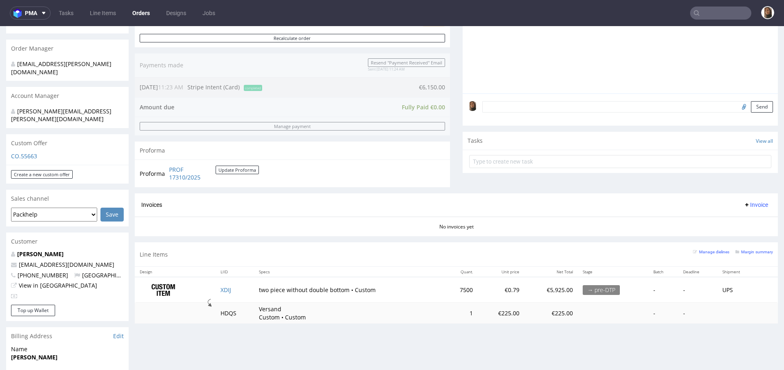
scroll to position [293, 0]
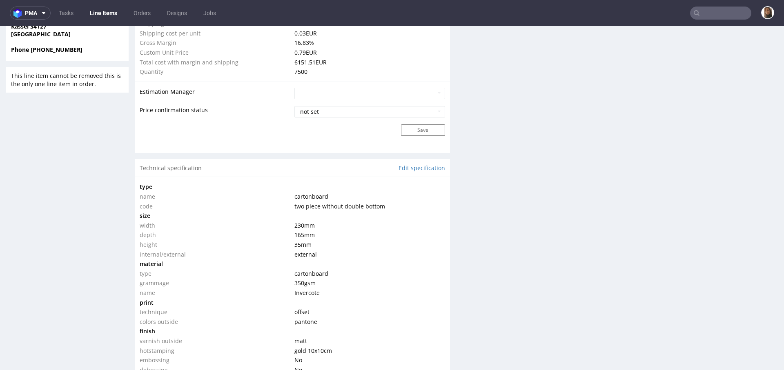
scroll to position [722, 0]
